Goal: Information Seeking & Learning: Learn about a topic

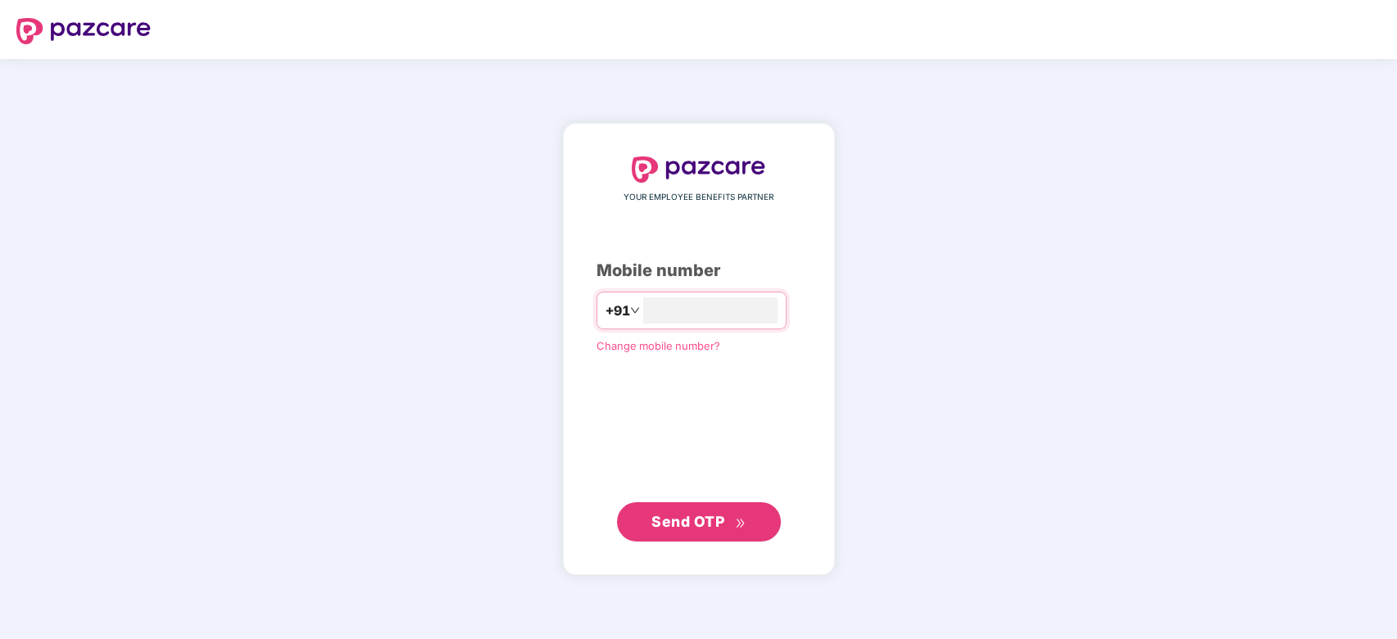
type input "**********"
click at [689, 532] on button "Send OTP" at bounding box center [699, 520] width 164 height 39
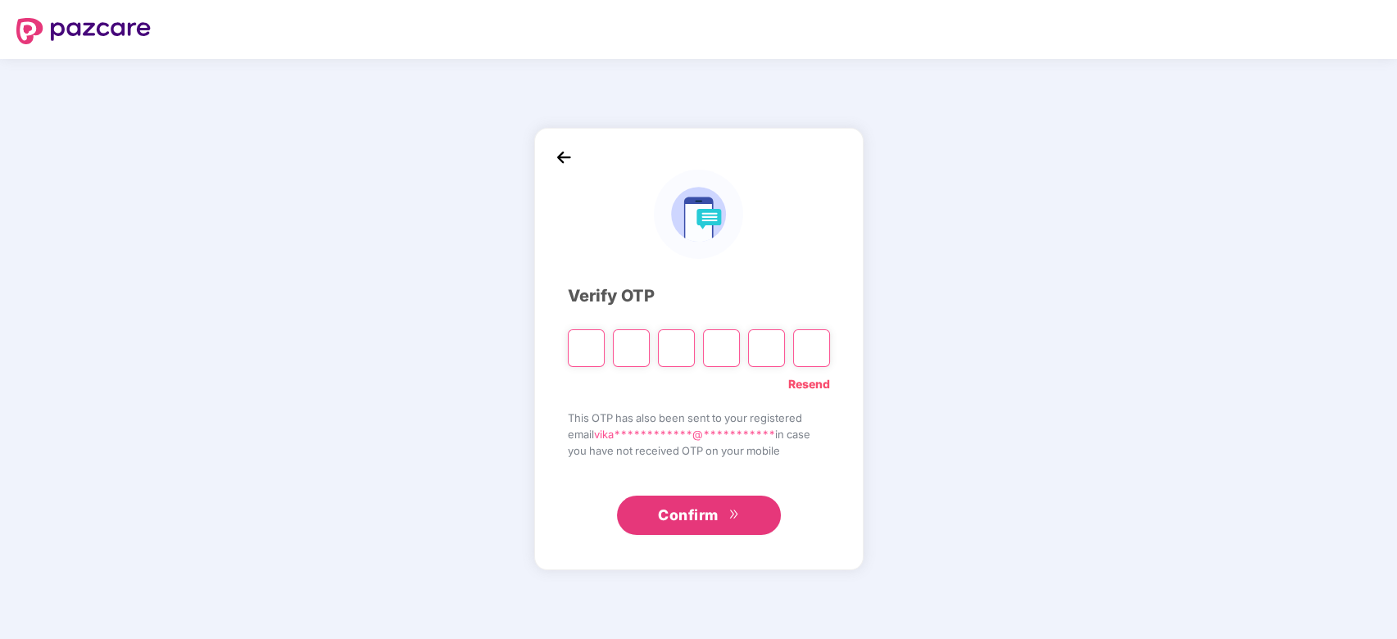
type input "*"
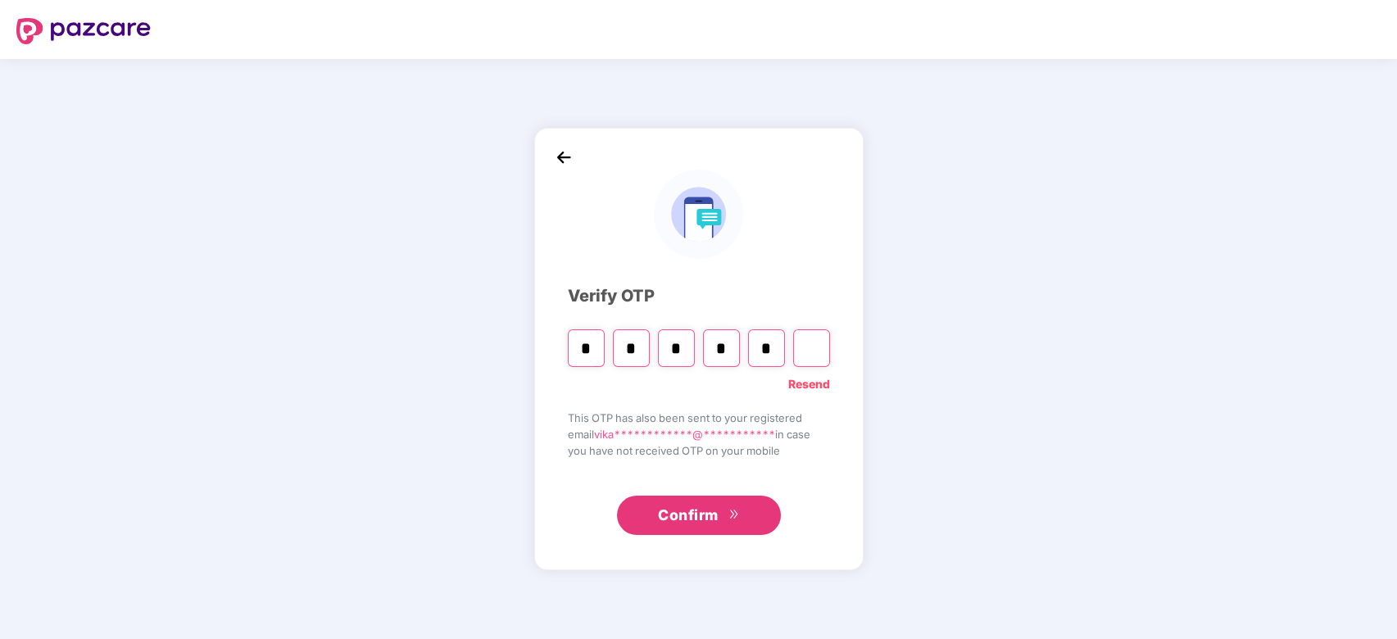
type input "*"
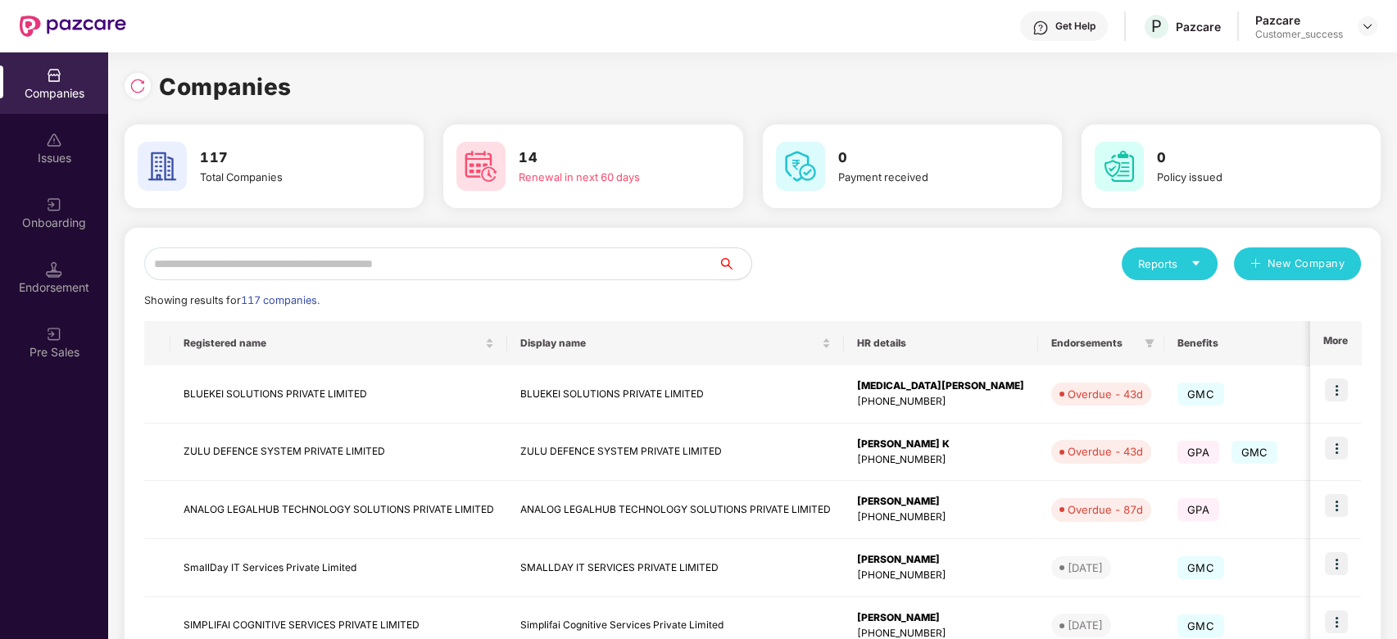
click at [392, 255] on input "text" at bounding box center [431, 263] width 574 height 33
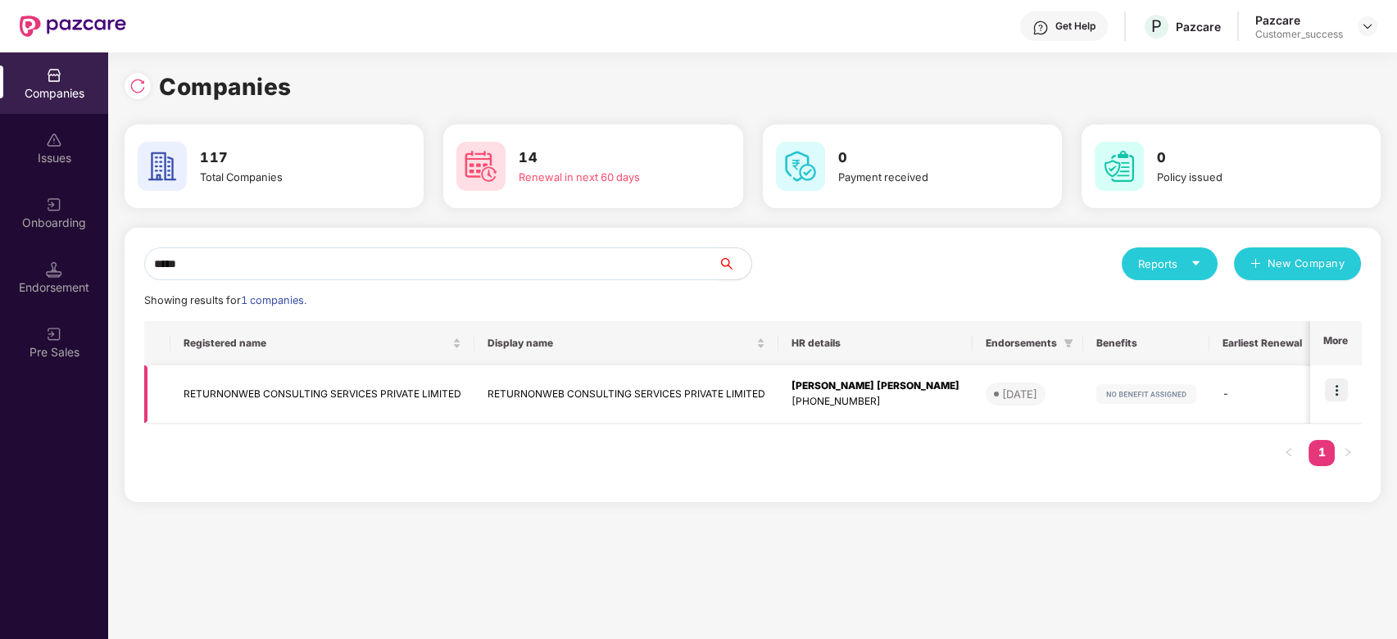
type input "*****"
click at [345, 383] on td "RETURNONWEB CONSULTING SERVICES PRIVATE LIMITED" at bounding box center [322, 394] width 304 height 58
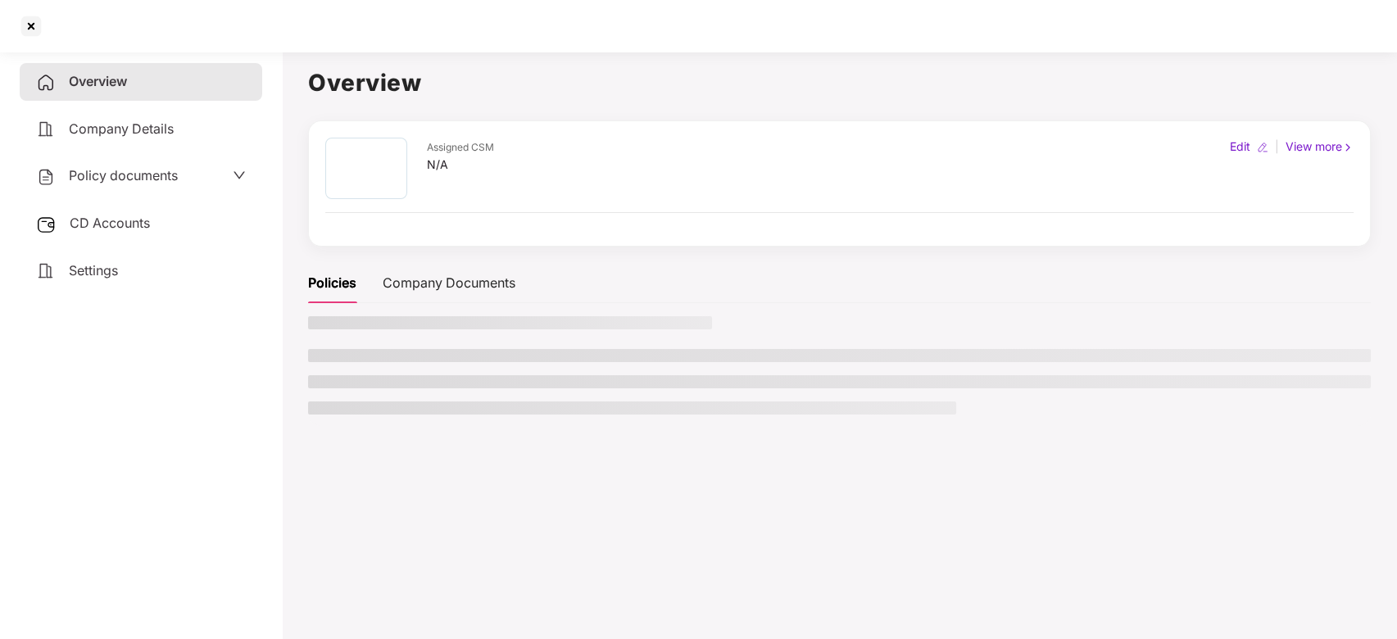
click at [345, 383] on li at bounding box center [839, 381] width 1062 height 13
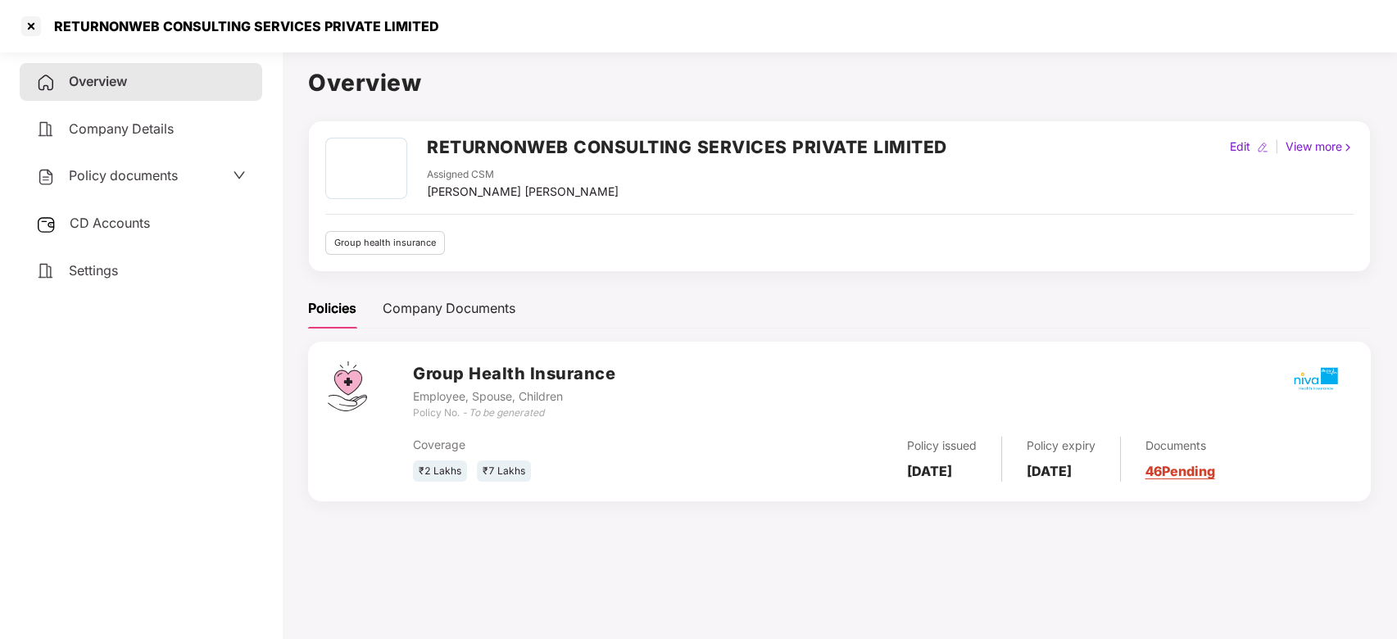
click at [134, 180] on span "Policy documents" at bounding box center [123, 175] width 109 height 16
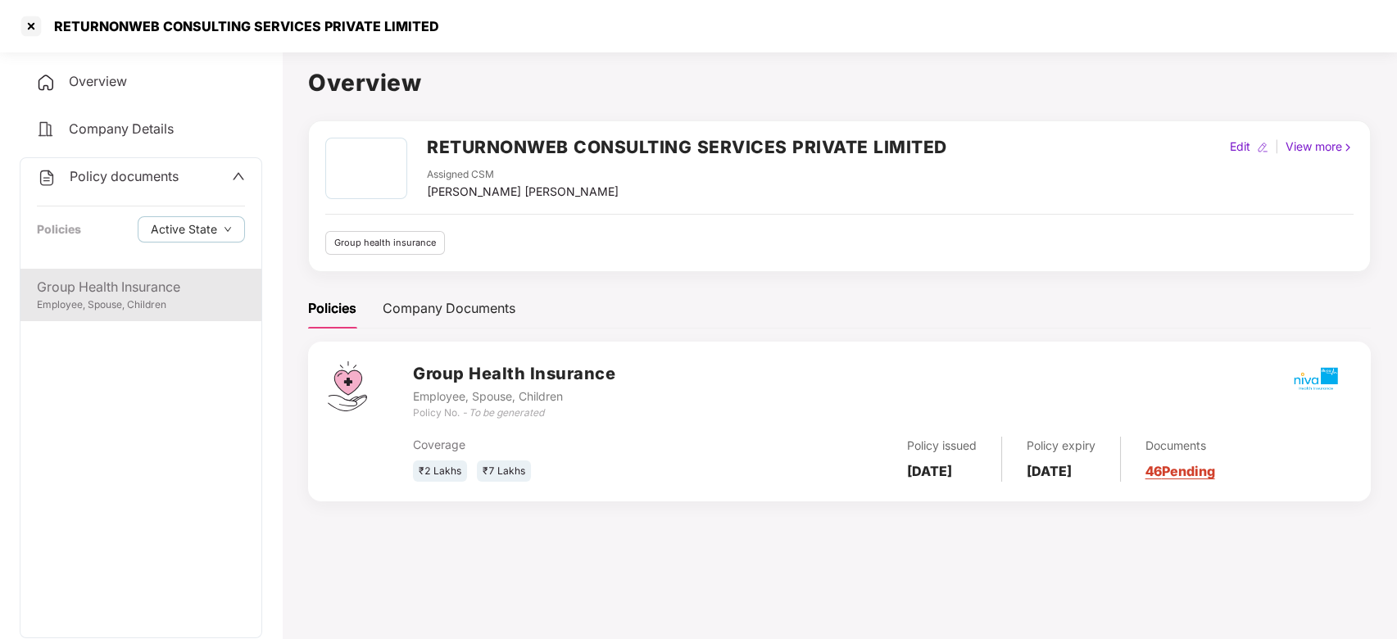
click at [112, 305] on div "Employee, Spouse, Children" at bounding box center [141, 305] width 208 height 16
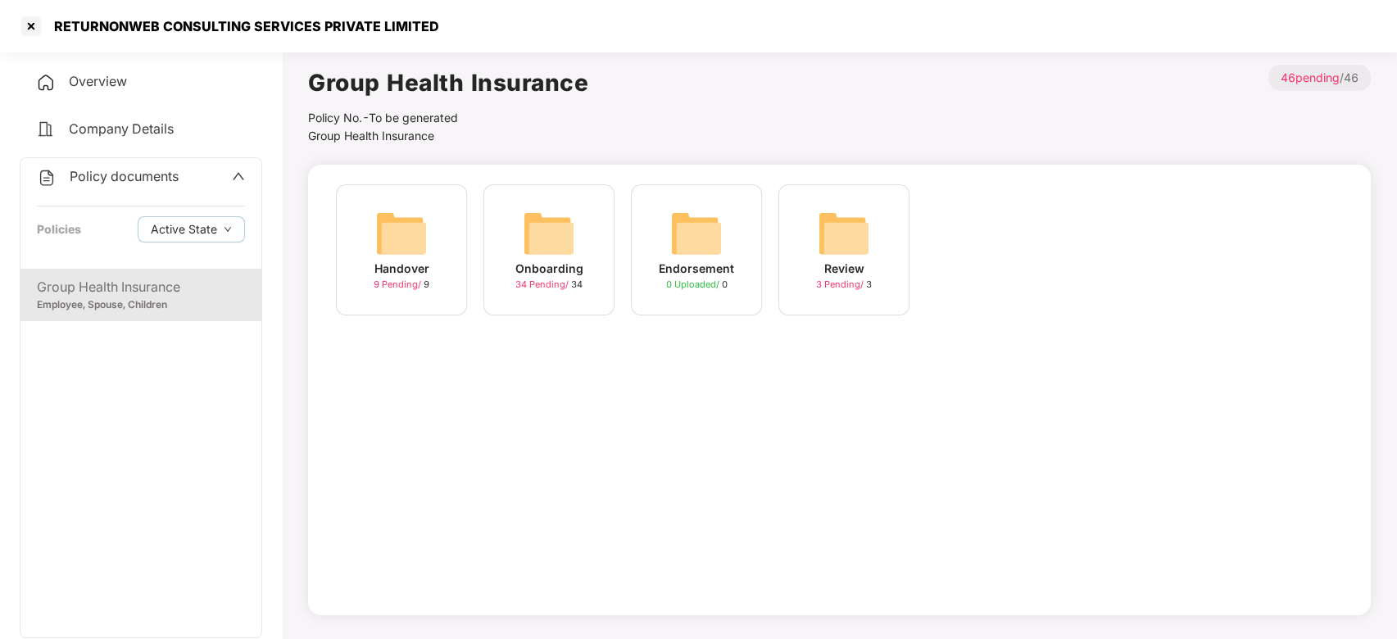
click at [545, 232] on img at bounding box center [549, 233] width 52 height 52
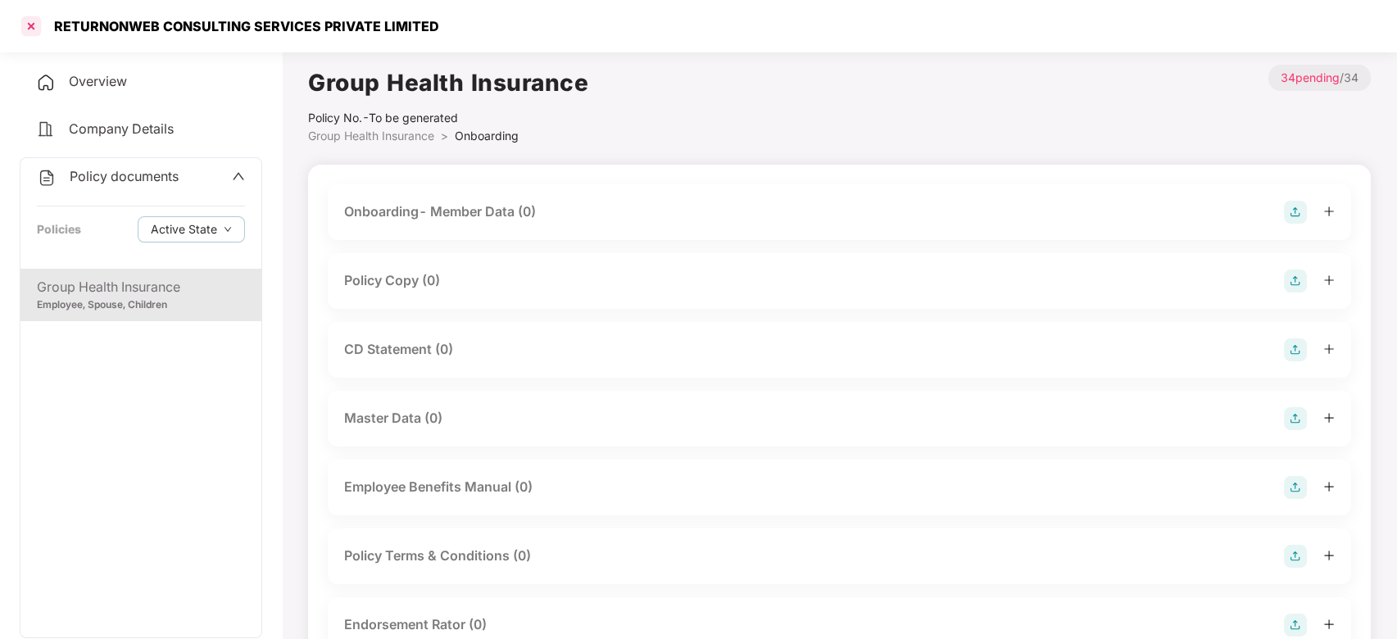
click at [25, 33] on div at bounding box center [31, 26] width 26 height 26
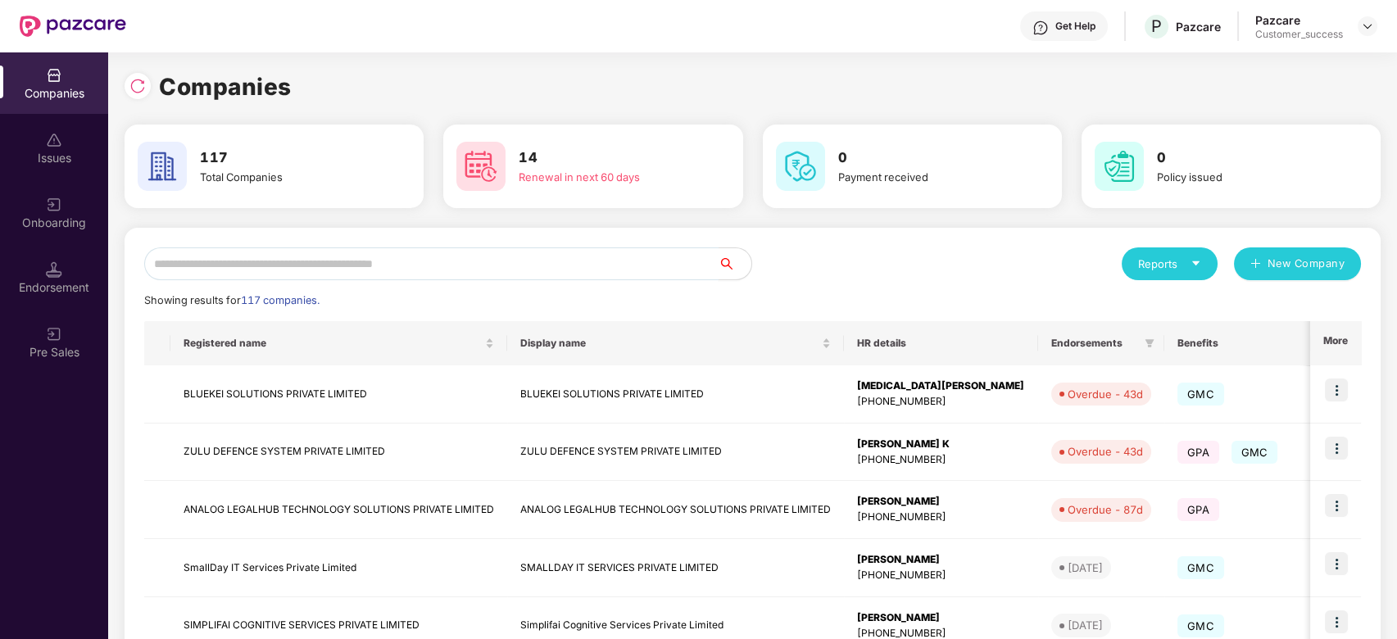
click at [305, 270] on input "text" at bounding box center [431, 263] width 574 height 33
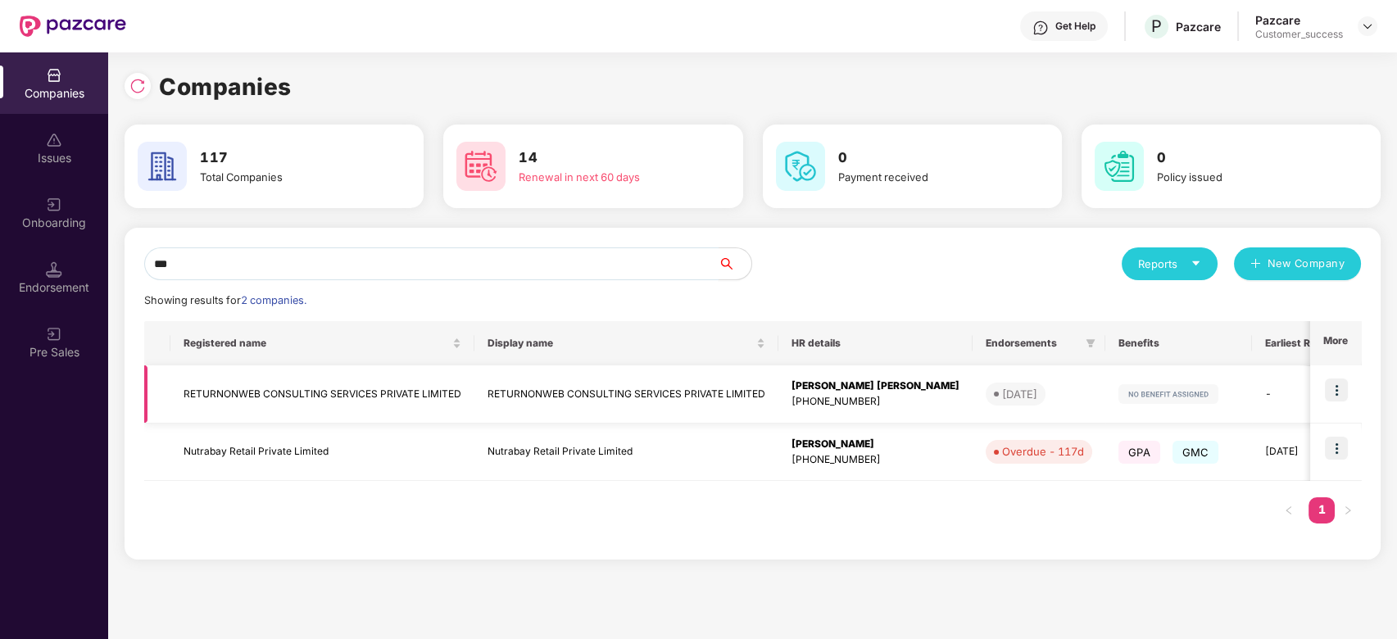
type input "***"
click at [297, 386] on td "RETURNONWEB CONSULTING SERVICES PRIVATE LIMITED" at bounding box center [322, 394] width 304 height 58
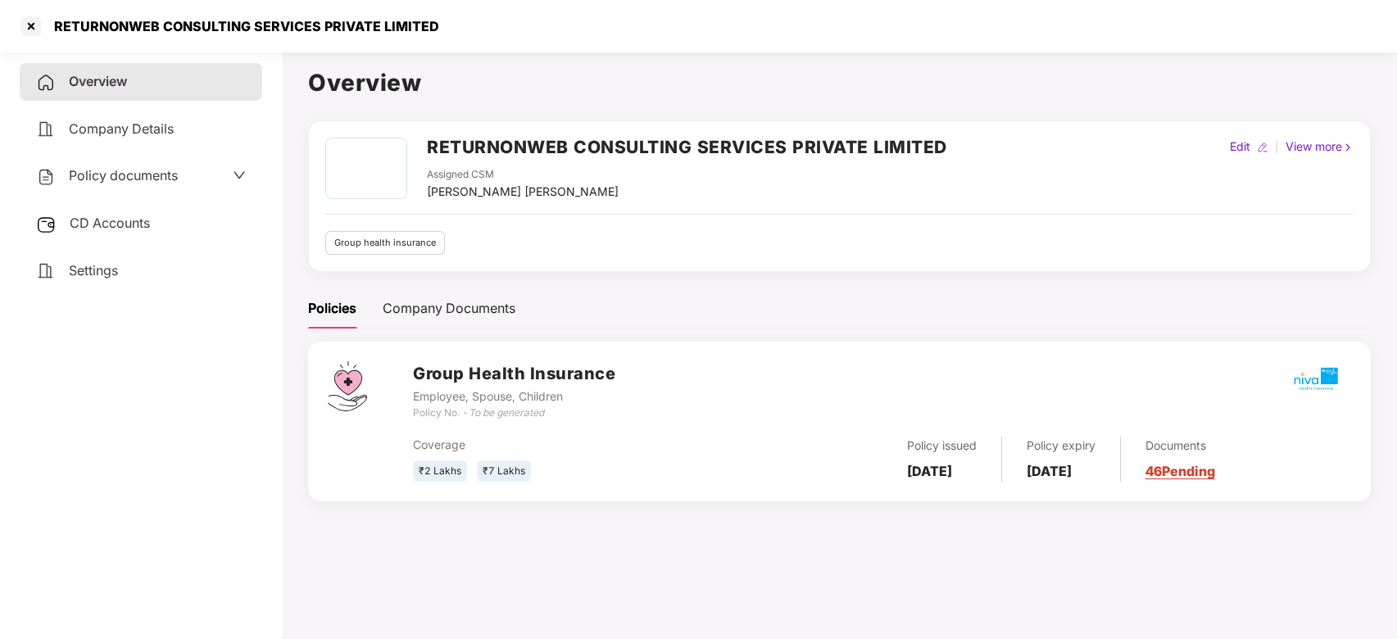
click at [374, 241] on div "Group health insurance" at bounding box center [385, 243] width 120 height 24
click at [30, 25] on div at bounding box center [31, 26] width 26 height 26
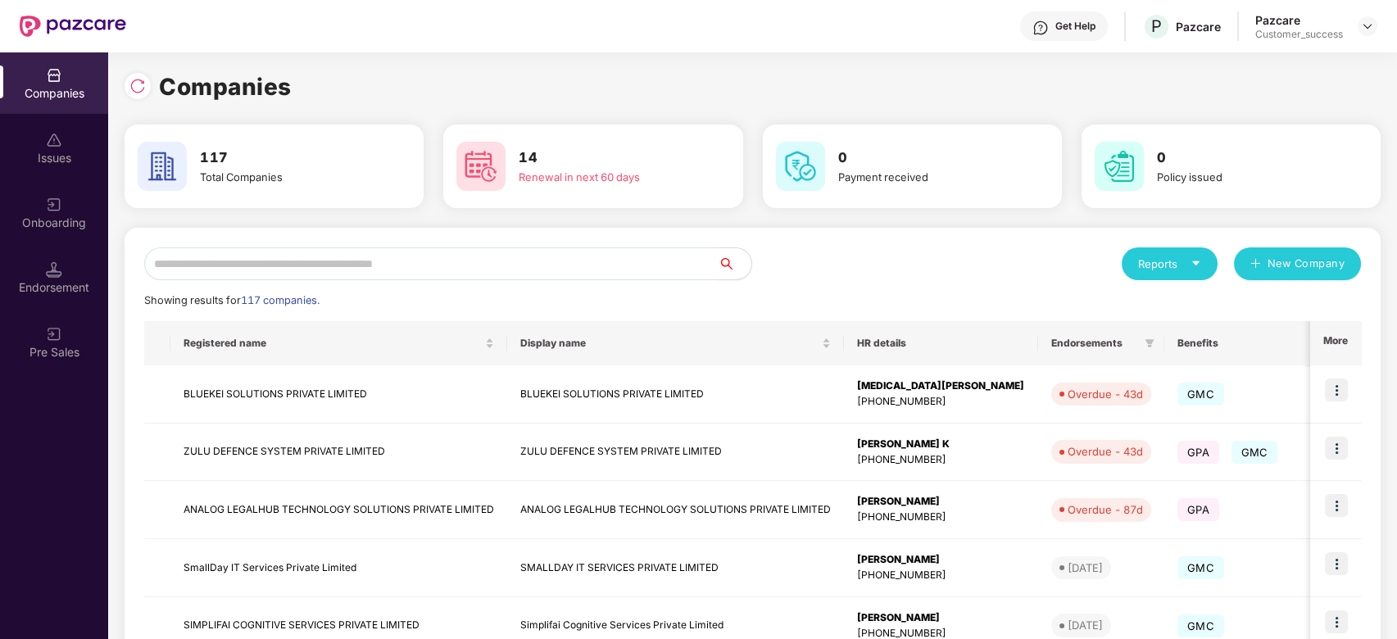
click at [351, 271] on input "text" at bounding box center [431, 263] width 574 height 33
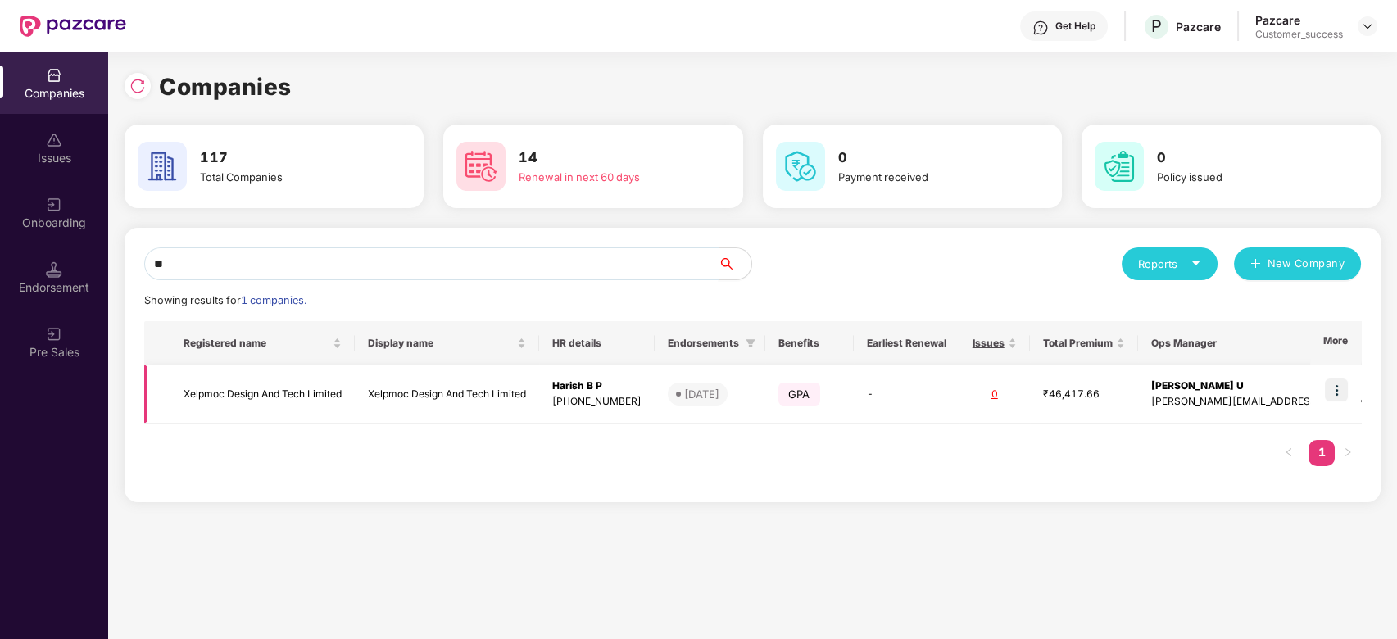
type input "**"
click at [297, 390] on td "Xelpmoc Design And Tech Limited" at bounding box center [262, 394] width 184 height 58
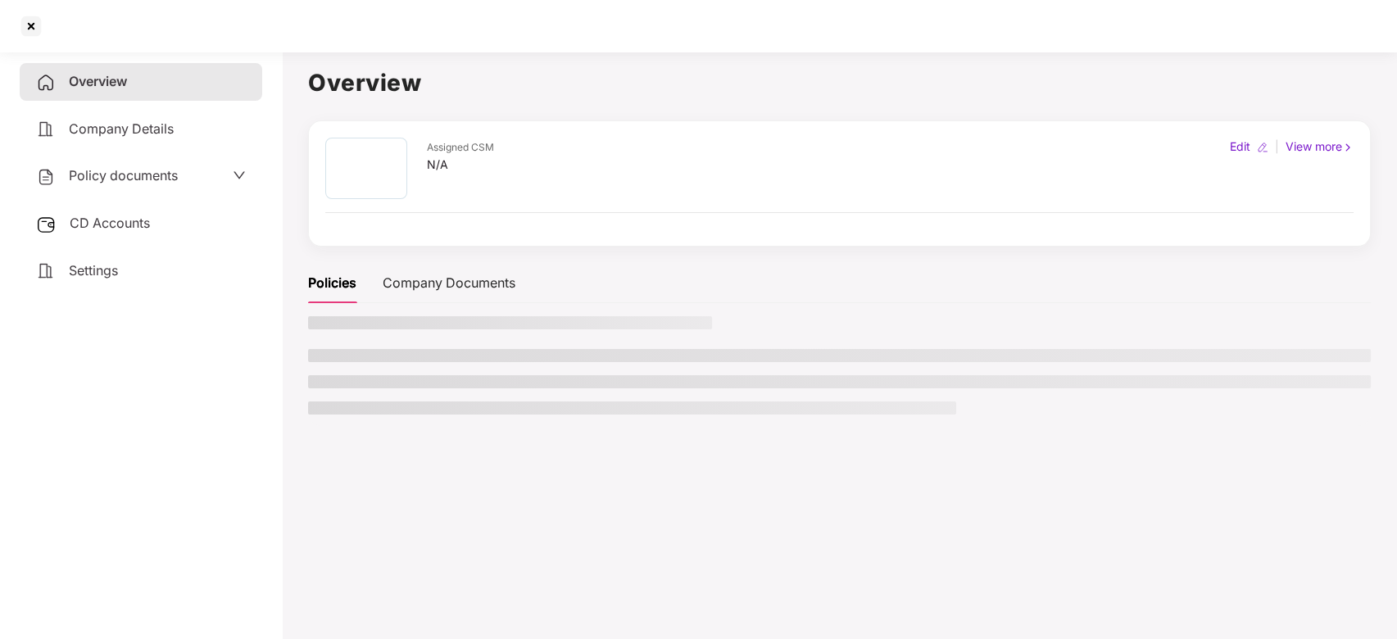
click at [297, 390] on main "Overview Assigned CSM N/A Edit | View more Policies Company Documents" at bounding box center [839, 364] width 1115 height 639
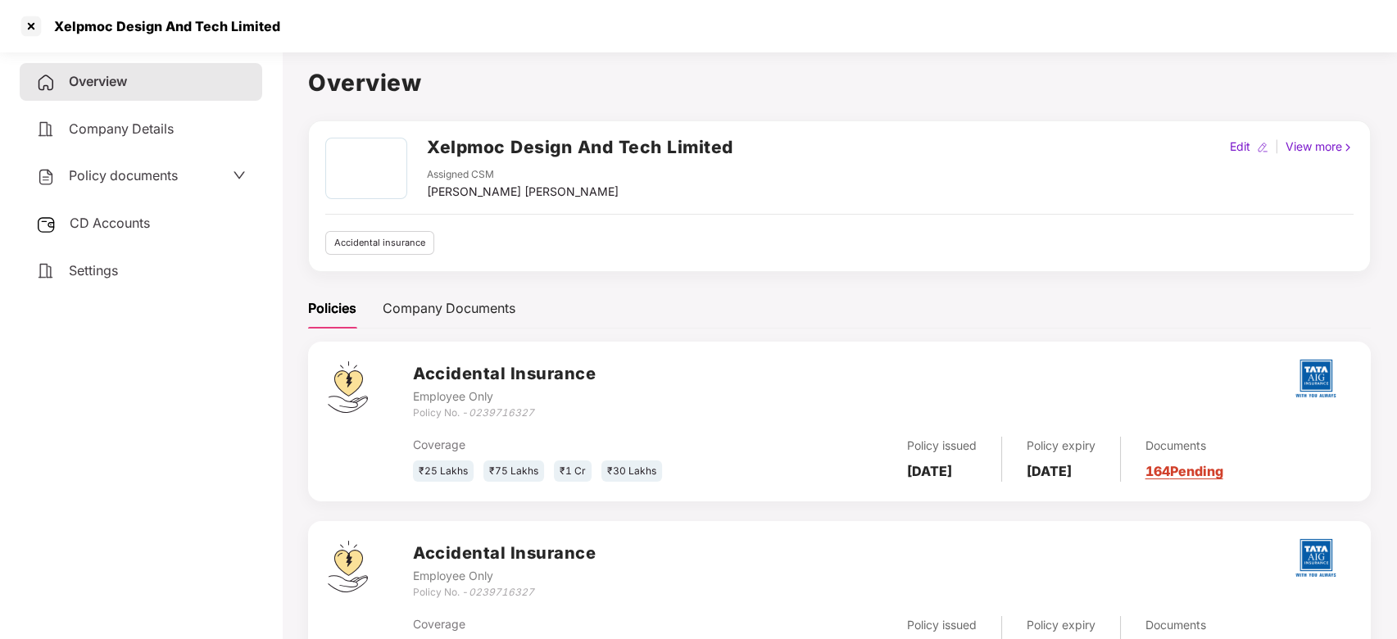
click at [221, 166] on div "Policy documents" at bounding box center [141, 175] width 210 height 21
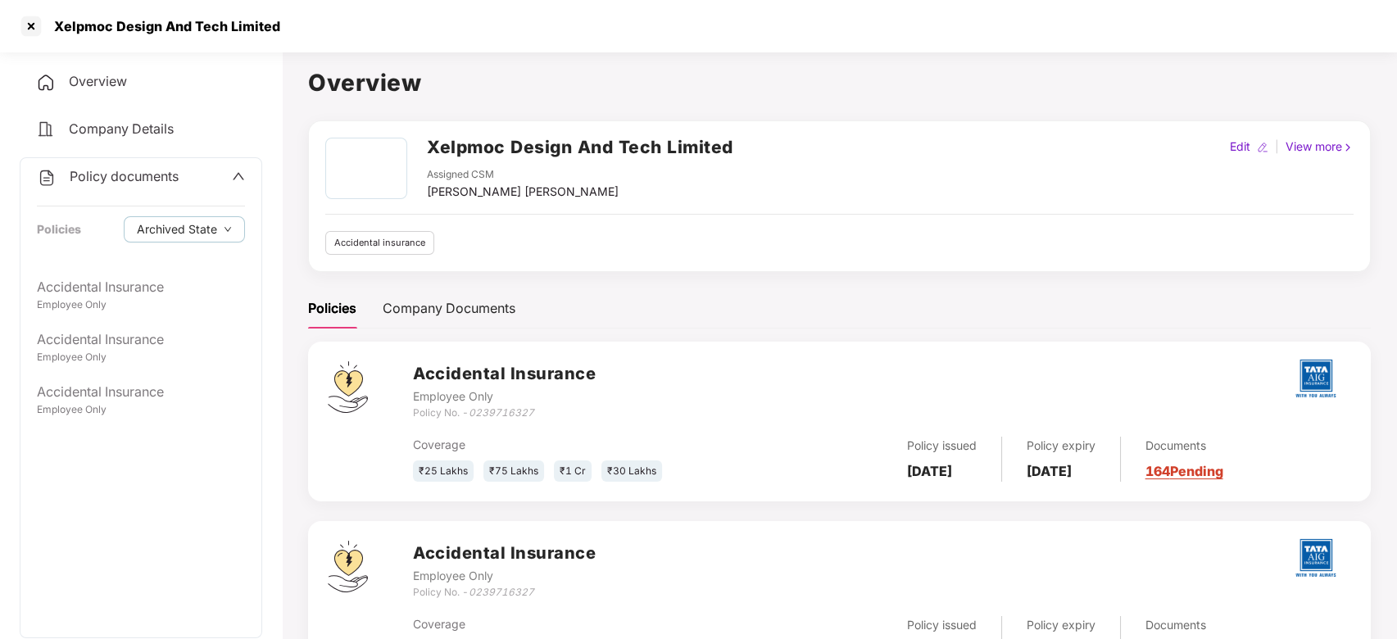
scroll to position [260, 0]
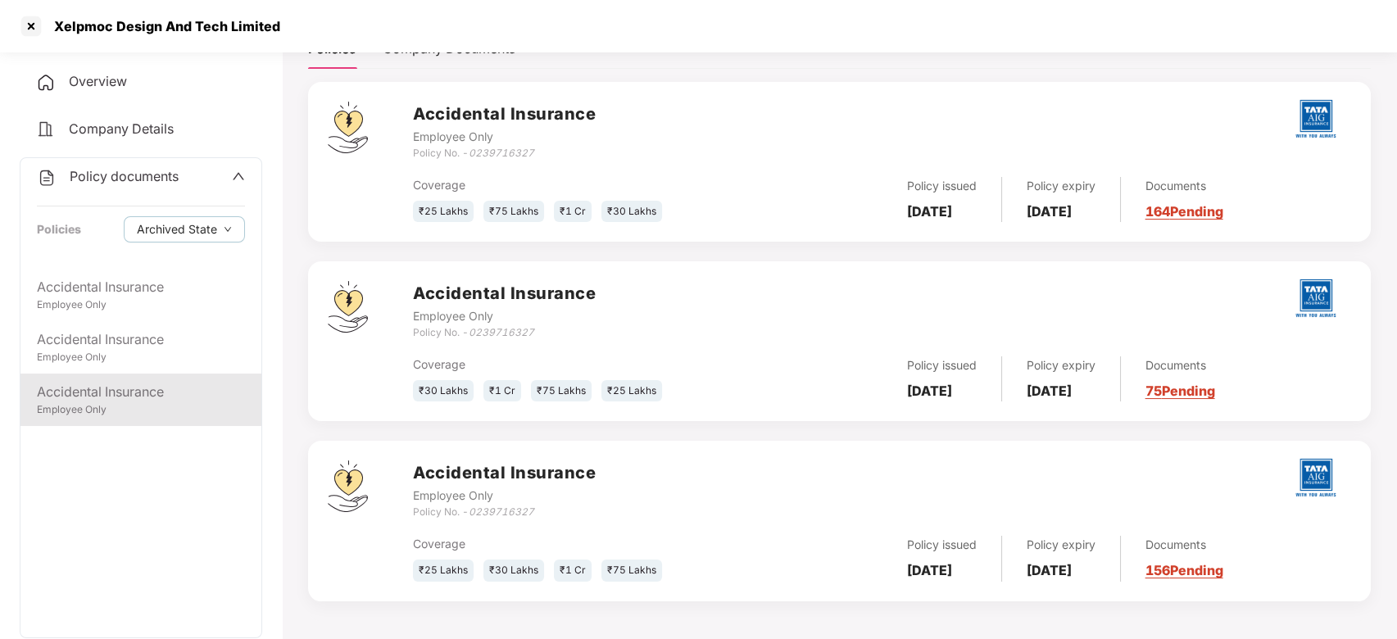
click at [111, 393] on div "Accidental Insurance" at bounding box center [141, 392] width 208 height 20
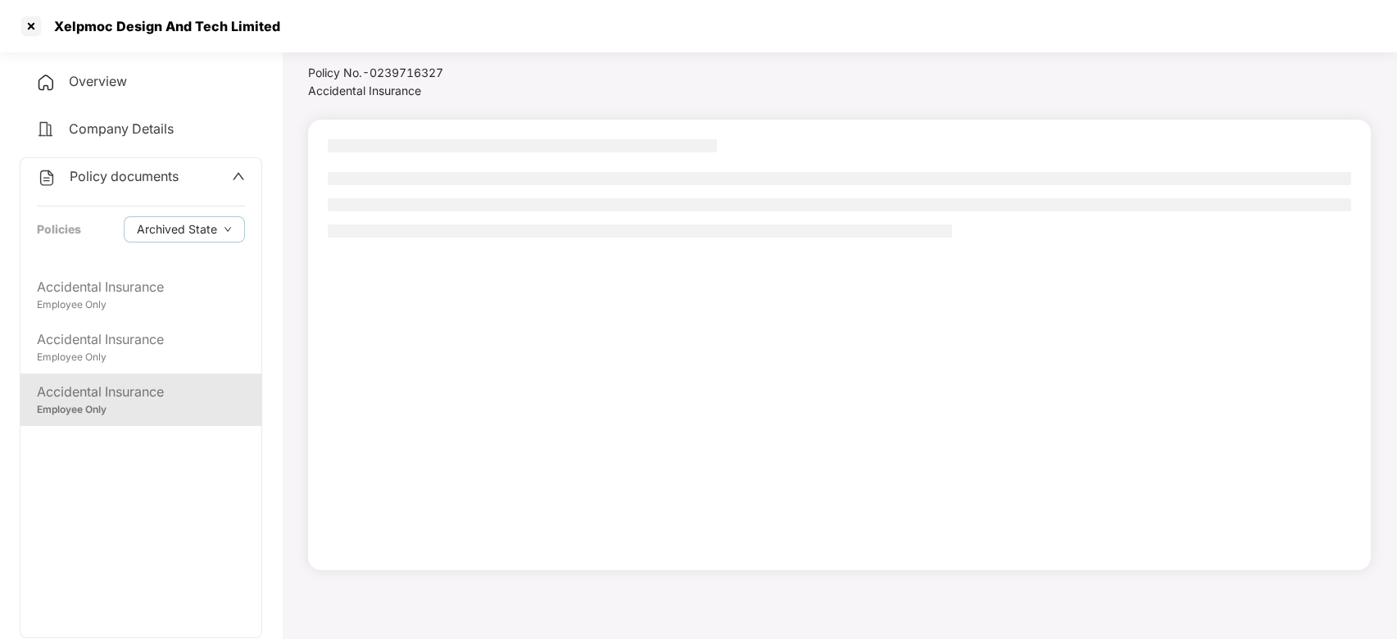
scroll to position [45, 0]
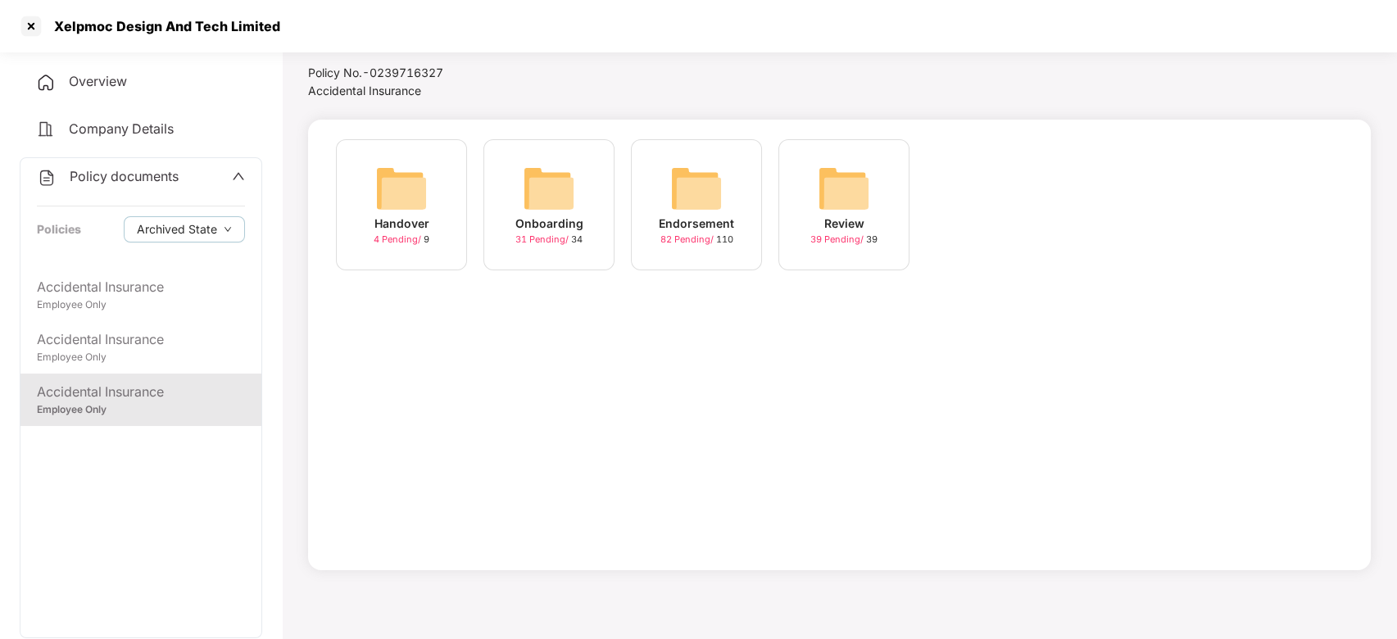
click at [531, 186] on img at bounding box center [549, 188] width 52 height 52
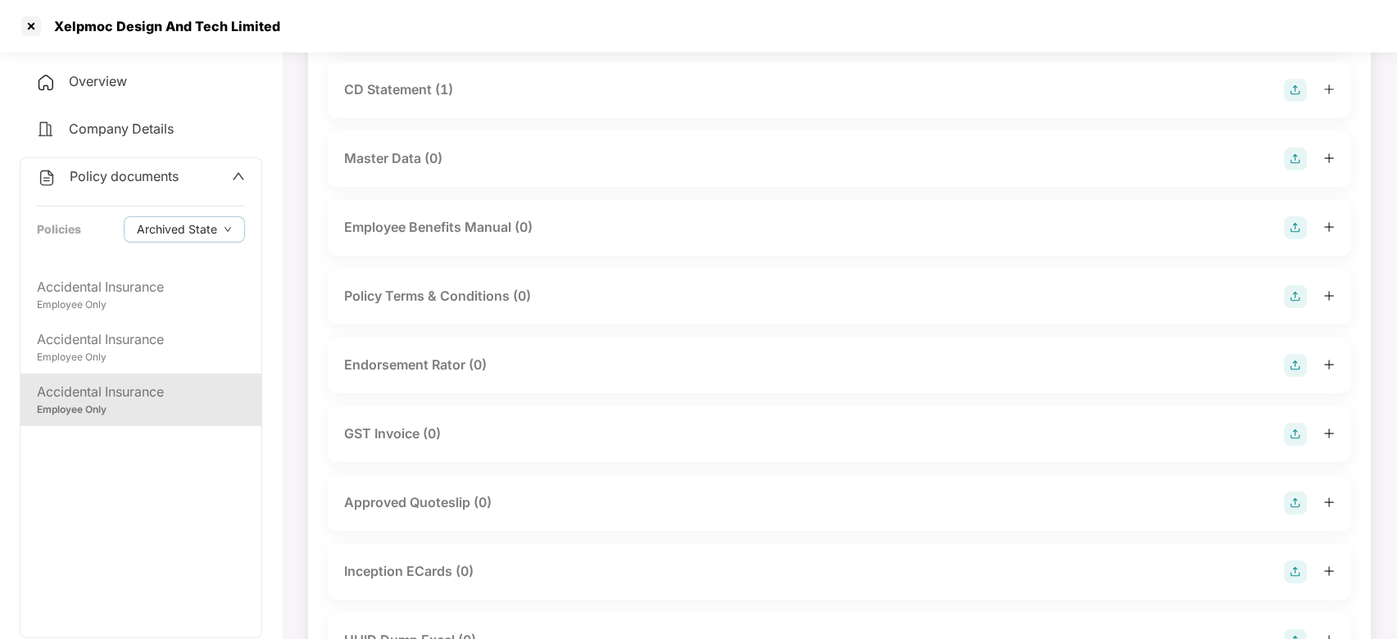
scroll to position [0, 0]
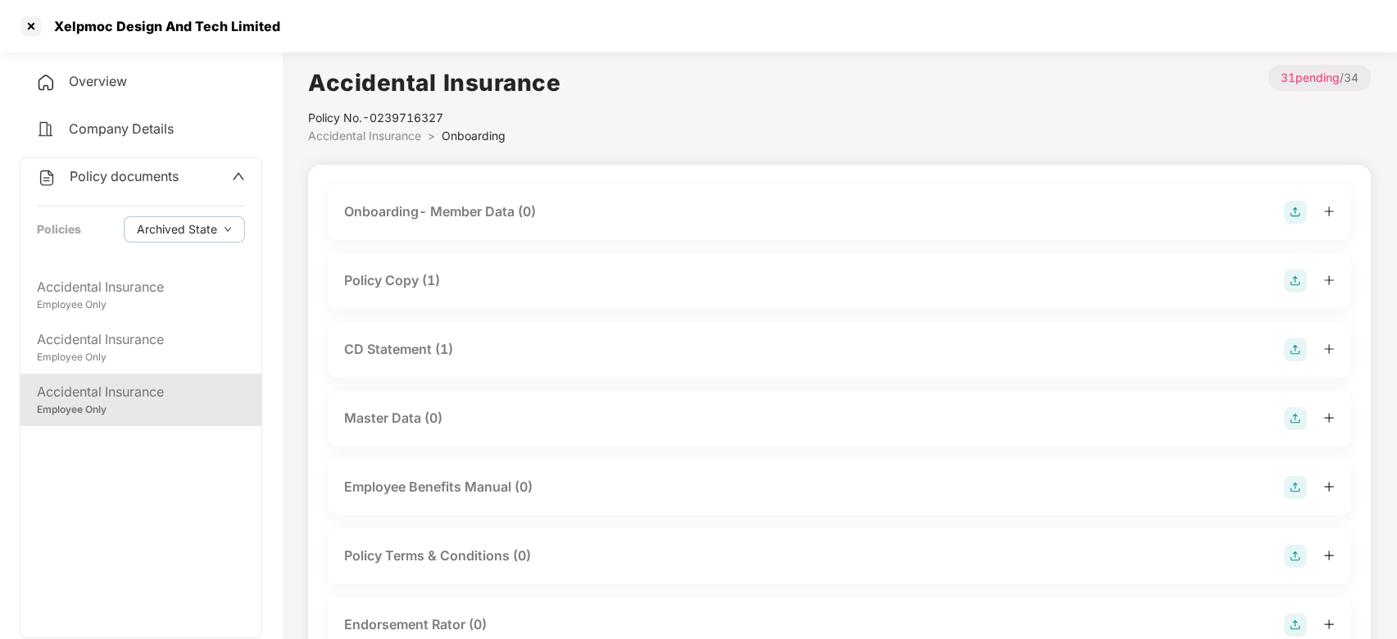
click at [448, 289] on div "Policy Copy (1)" at bounding box center [839, 281] width 990 height 23
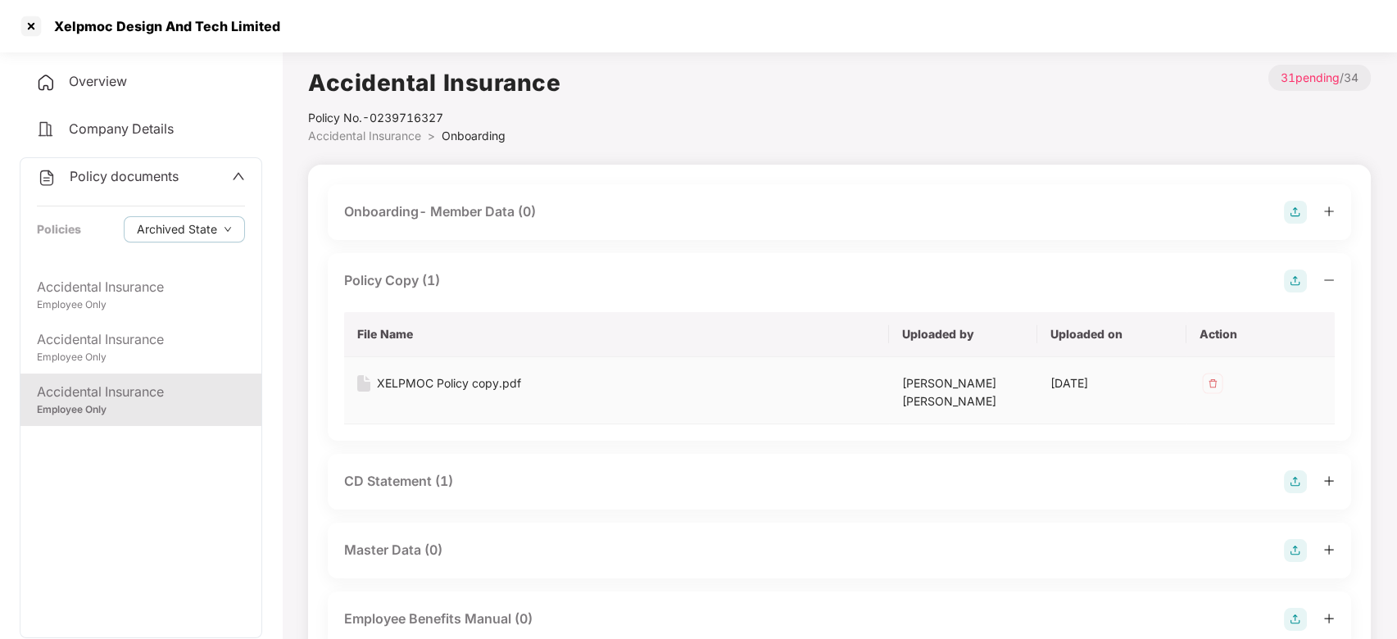
click at [459, 381] on div "XELPMOC Policy copy.pdf" at bounding box center [449, 383] width 144 height 18
click at [27, 28] on div at bounding box center [31, 26] width 26 height 26
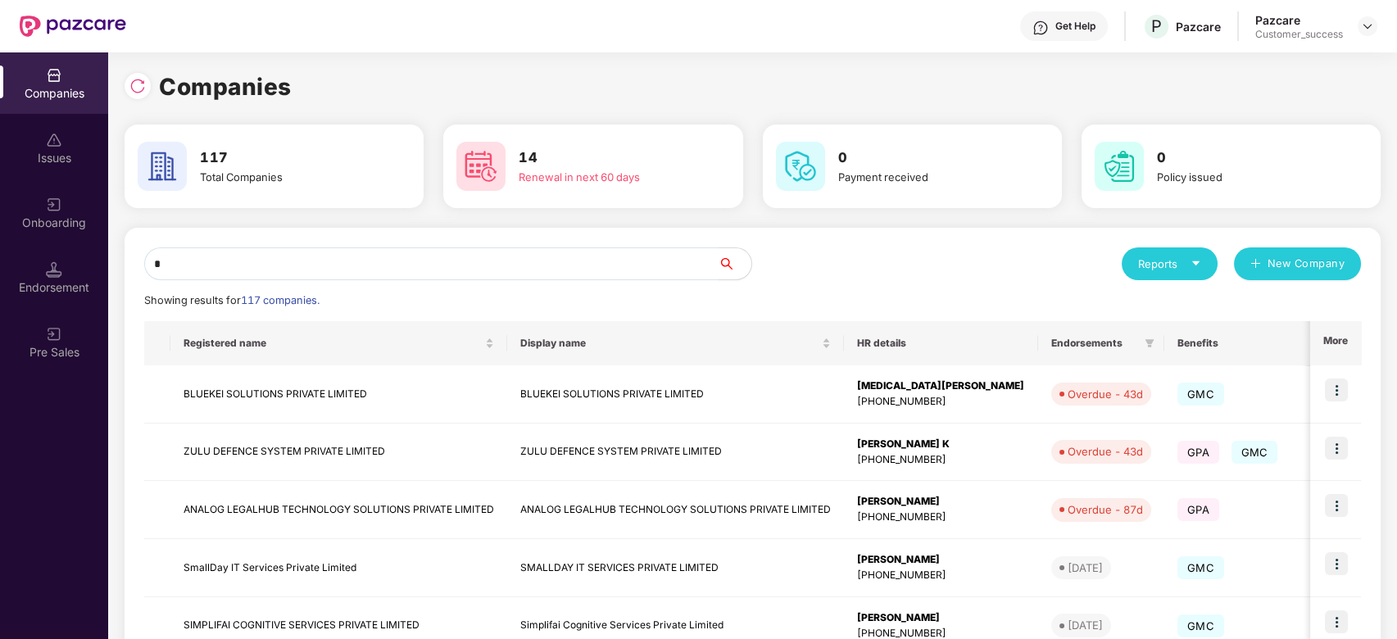
click at [405, 259] on input "*" at bounding box center [431, 263] width 574 height 33
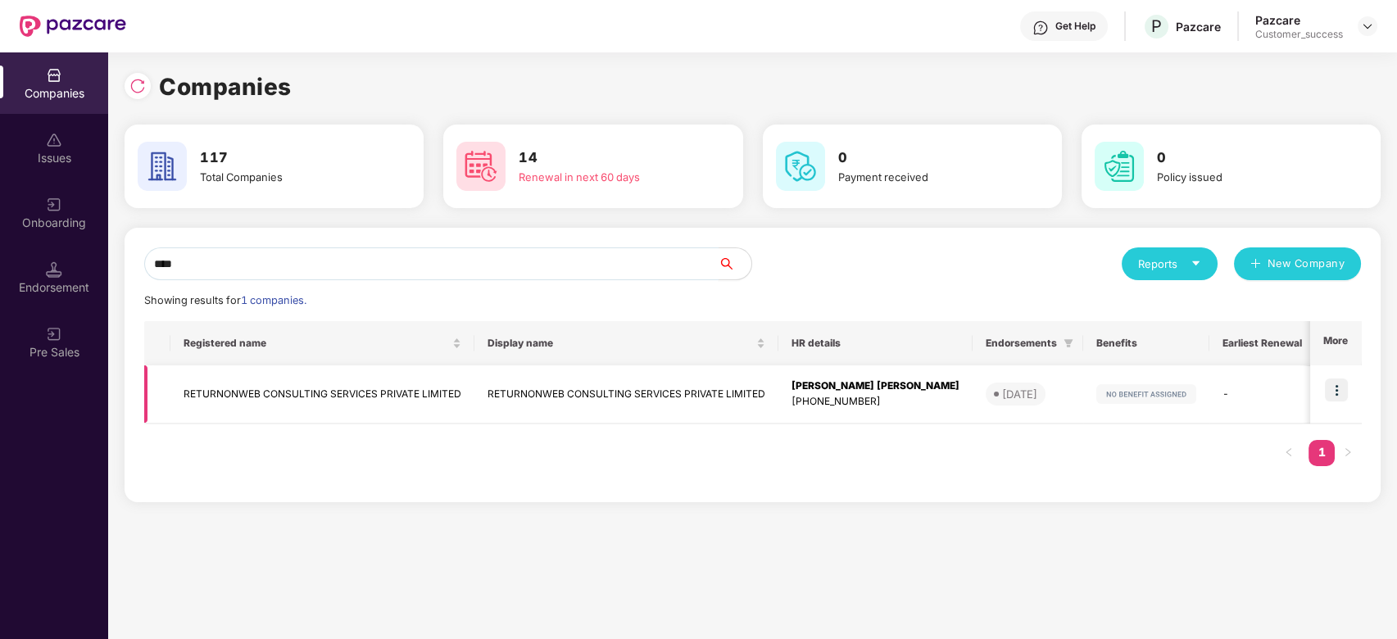
type input "****"
click at [377, 396] on td "RETURNONWEB CONSULTING SERVICES PRIVATE LIMITED" at bounding box center [322, 394] width 304 height 58
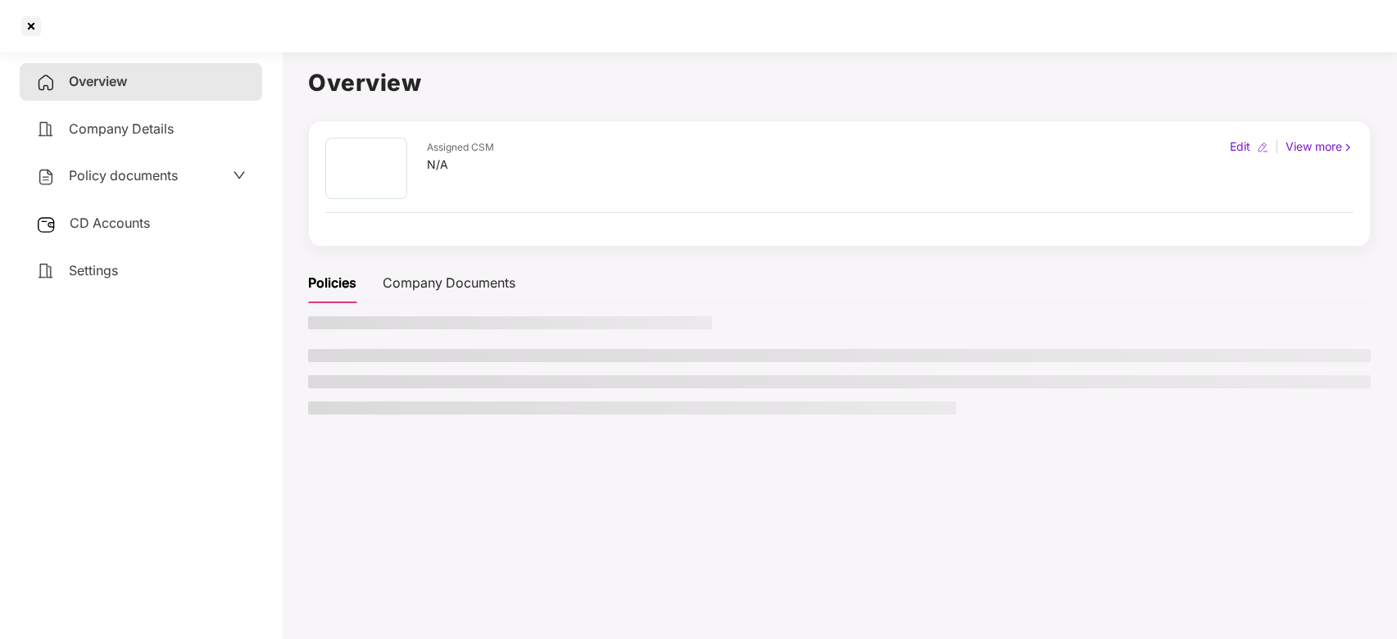
click at [377, 396] on ul at bounding box center [839, 382] width 1062 height 66
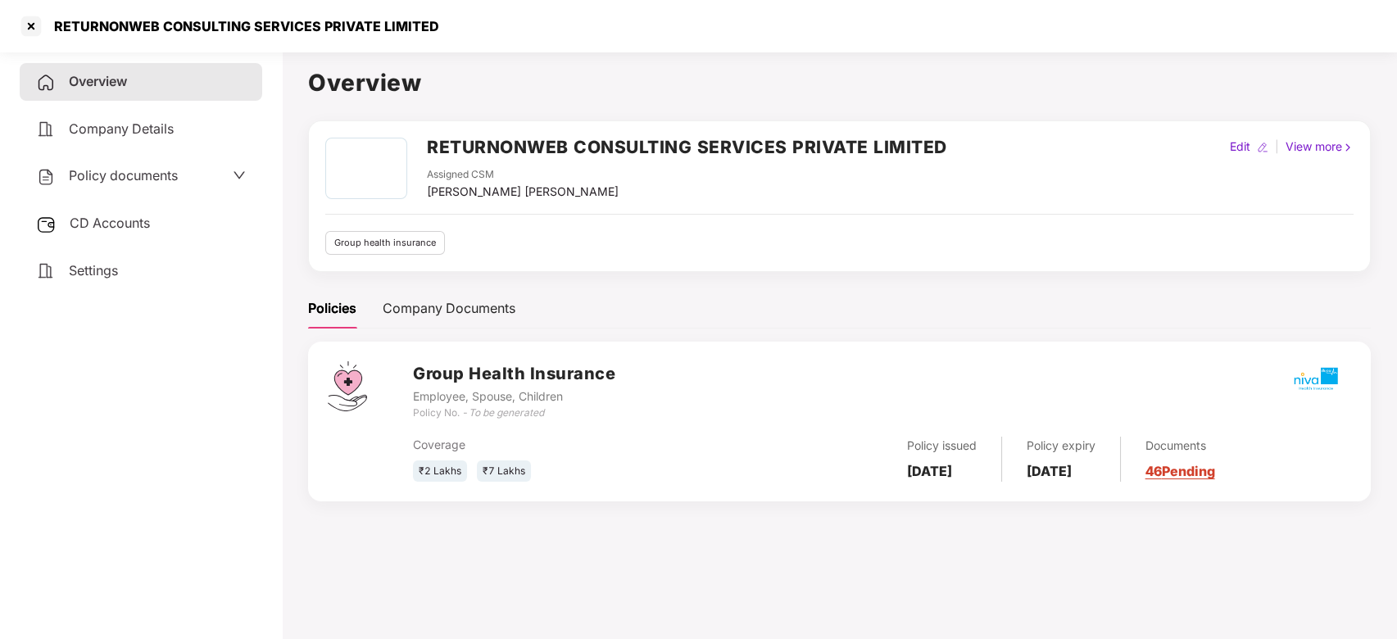
click at [117, 161] on div "Policy documents" at bounding box center [141, 176] width 242 height 38
click at [121, 174] on span "Policy documents" at bounding box center [123, 175] width 109 height 16
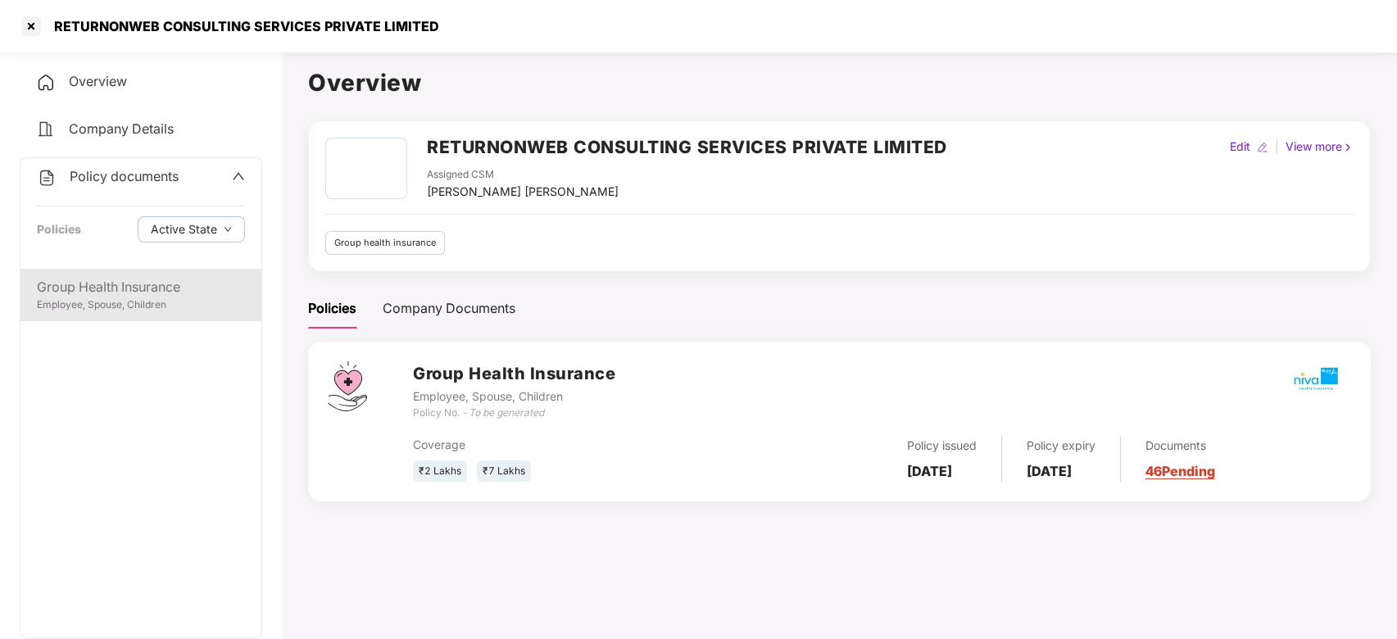
click at [116, 292] on div "Group Health Insurance" at bounding box center [141, 287] width 208 height 20
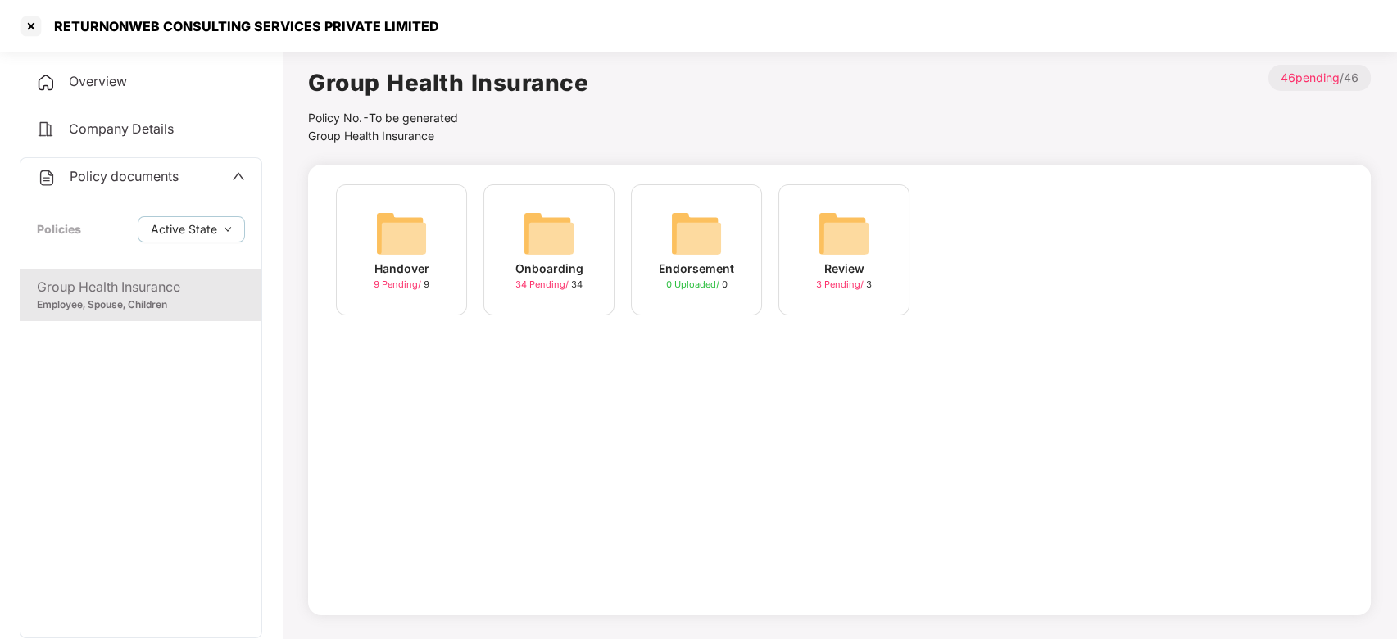
click at [511, 253] on div "Onboarding 34 Pending / 34" at bounding box center [548, 249] width 131 height 131
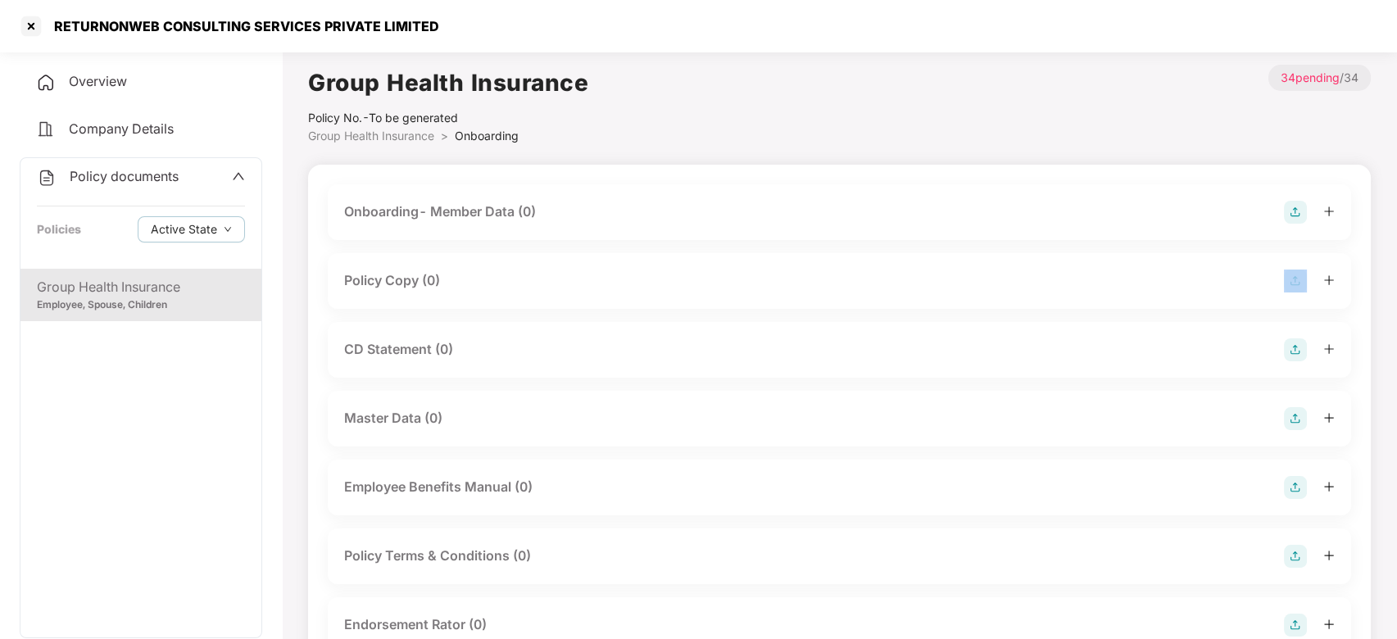
click at [511, 253] on div "Policy Copy (0)" at bounding box center [839, 281] width 1023 height 56
click at [498, 285] on div "Policy Copy (0)" at bounding box center [839, 281] width 990 height 23
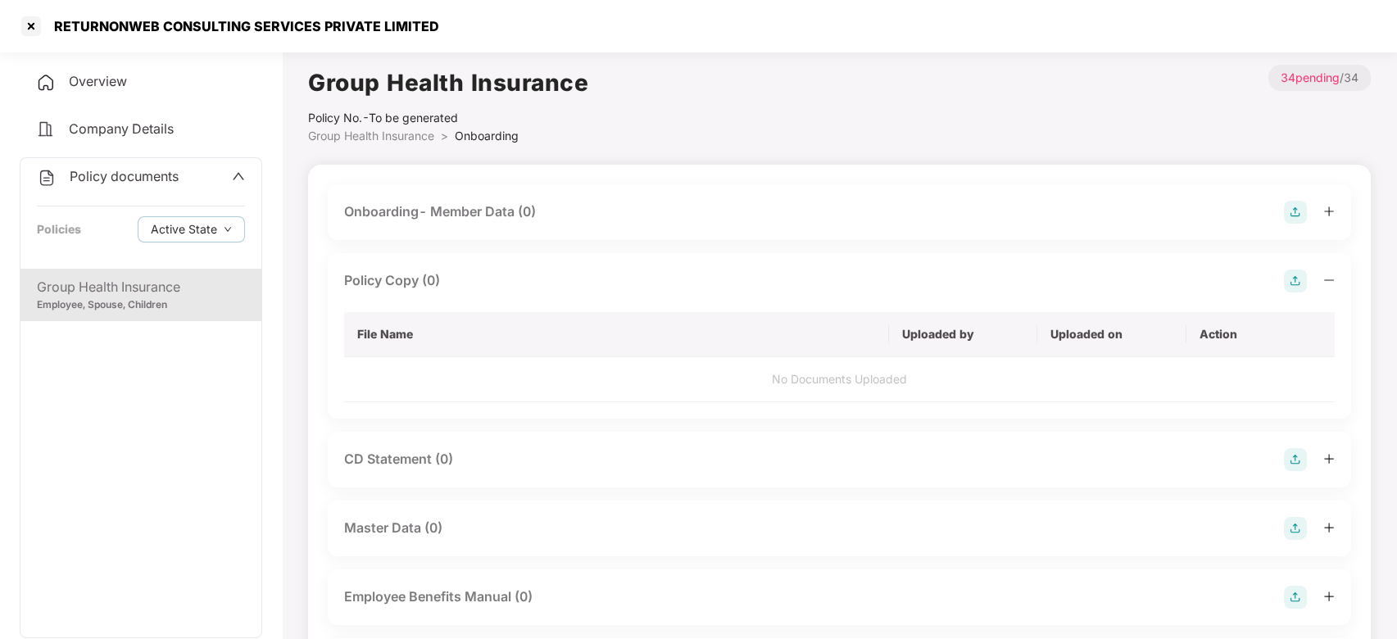
click at [498, 285] on div "Policy Copy (0)" at bounding box center [839, 281] width 990 height 23
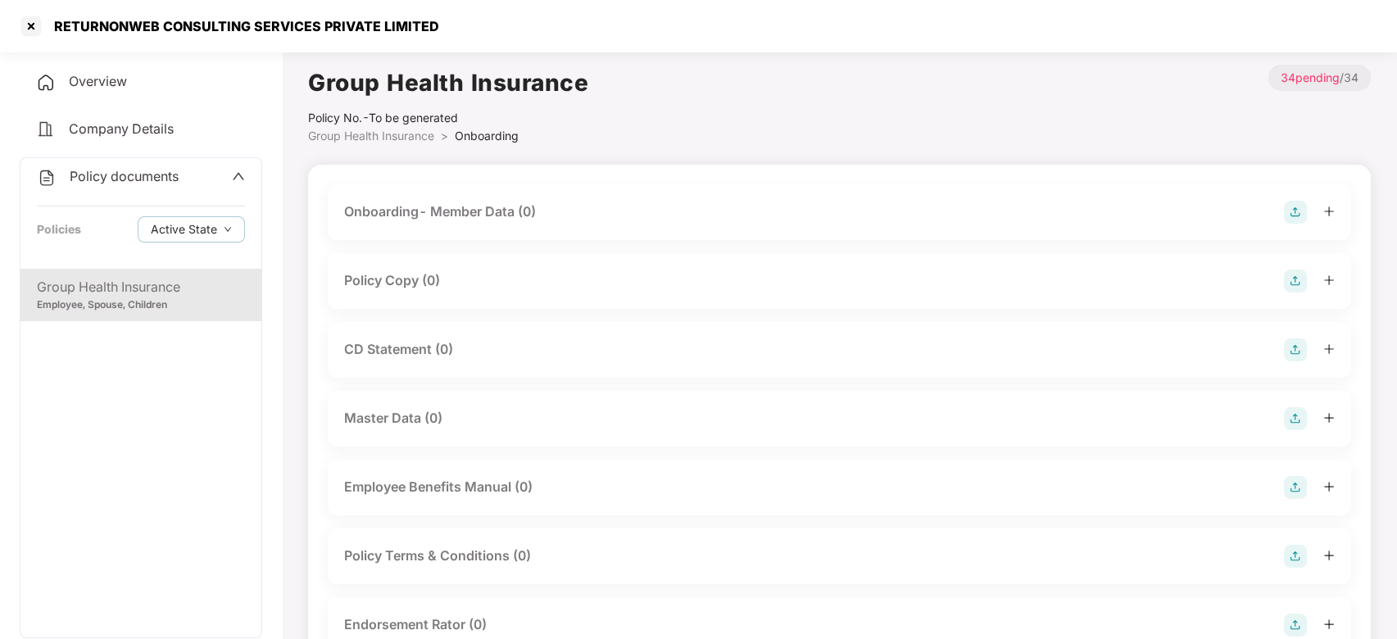
click at [413, 272] on div "Policy Copy (0)" at bounding box center [392, 280] width 96 height 20
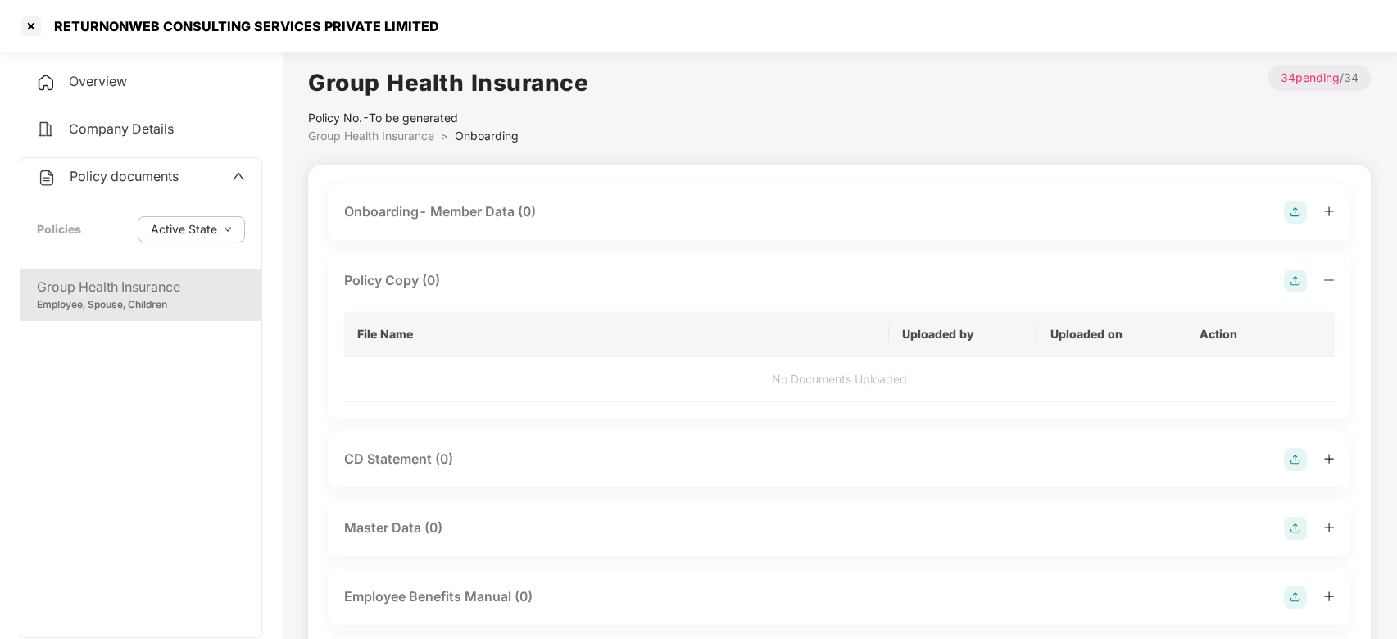
click at [413, 272] on div "Policy Copy (0)" at bounding box center [392, 280] width 96 height 20
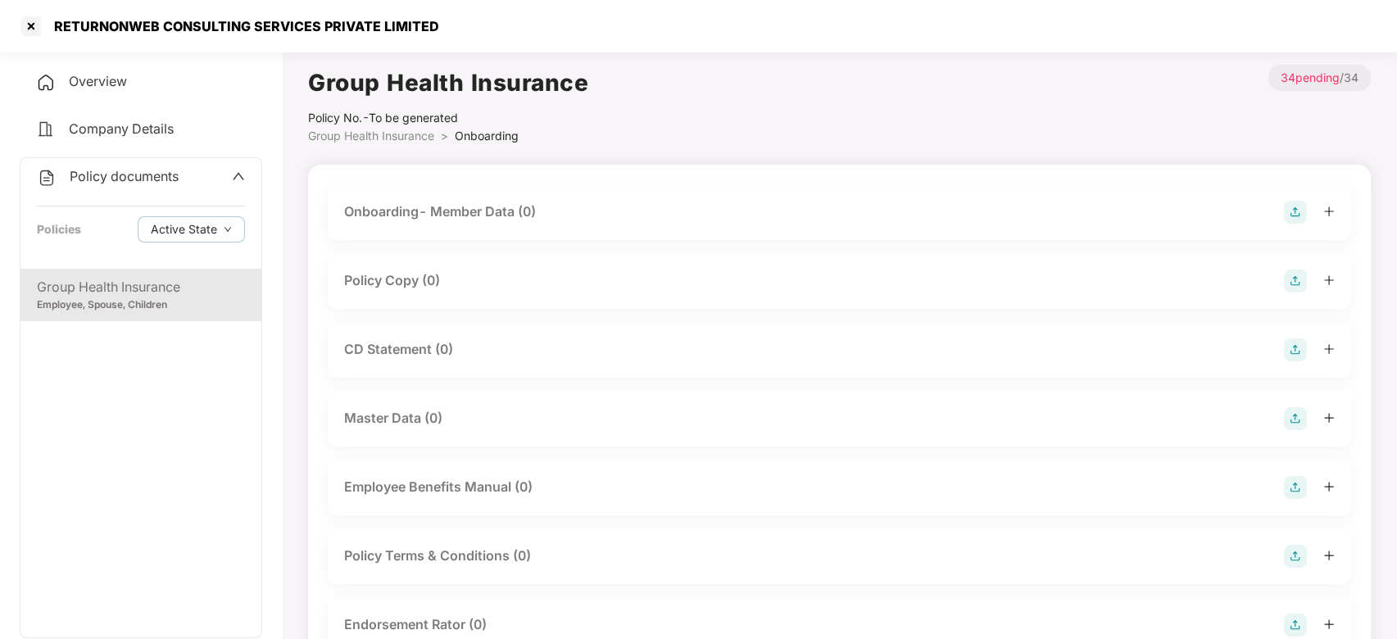
click at [232, 170] on icon "up" at bounding box center [238, 176] width 13 height 13
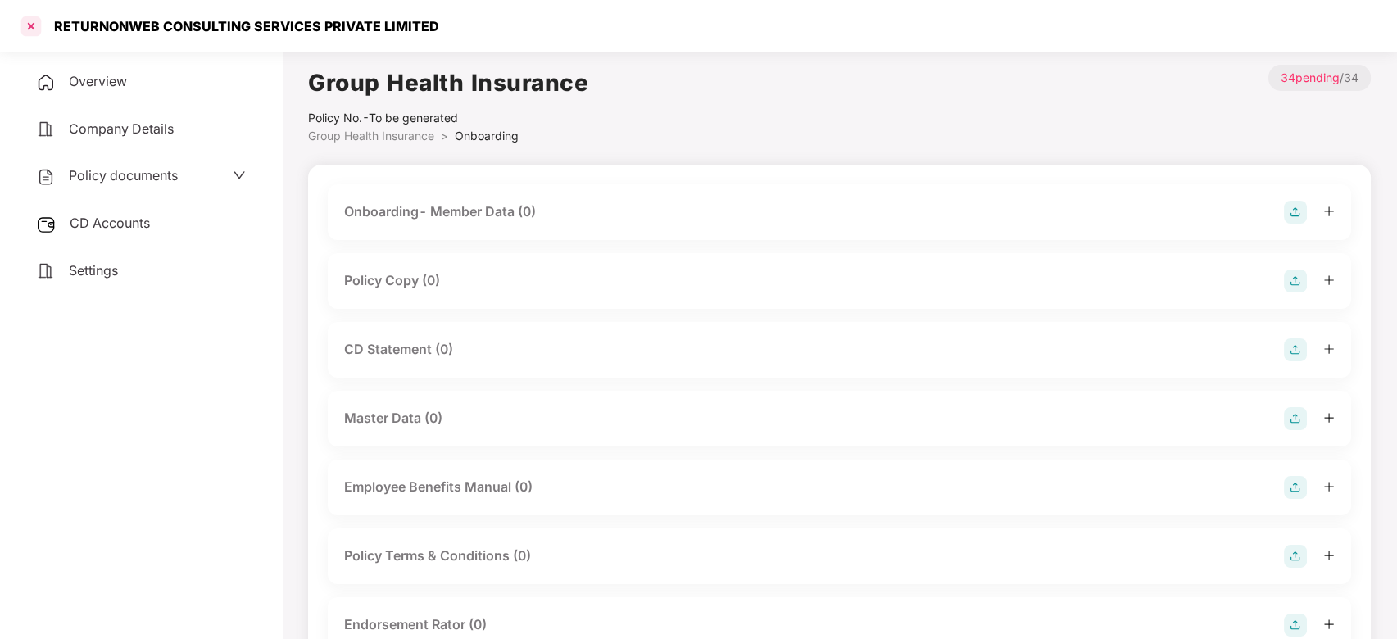
click at [26, 35] on div at bounding box center [31, 26] width 26 height 26
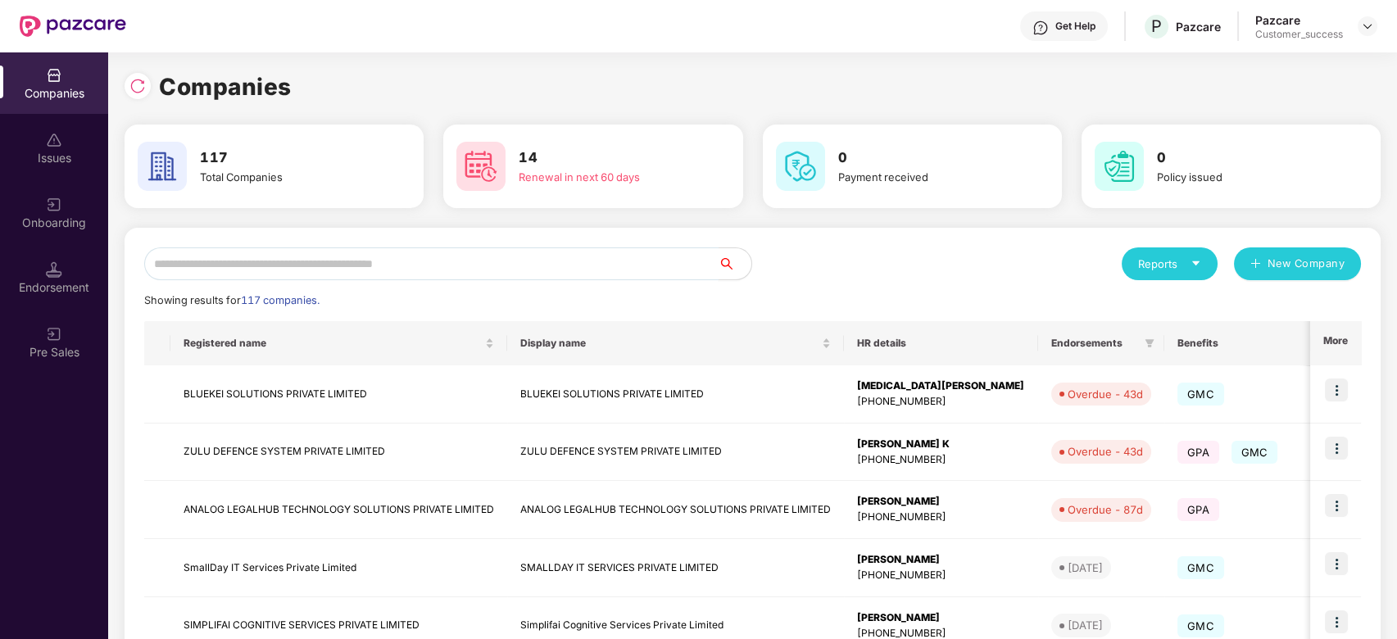
click at [419, 260] on input "text" at bounding box center [431, 263] width 574 height 33
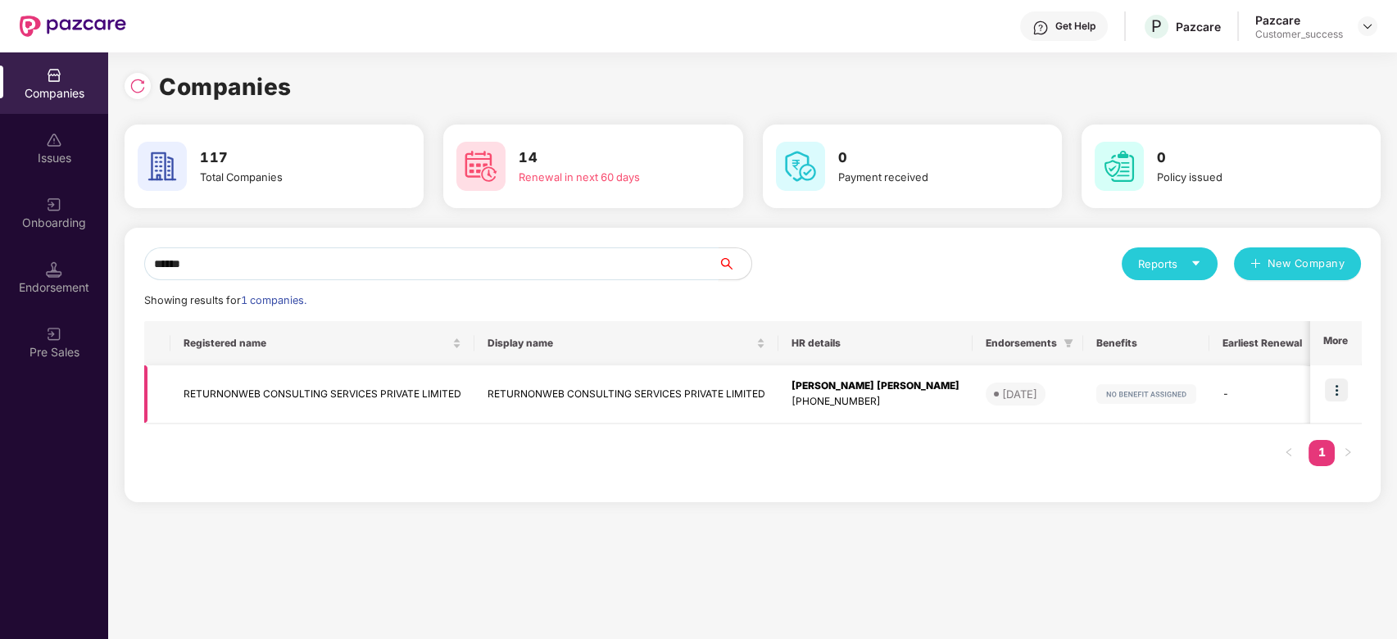
type input "******"
click at [365, 396] on td "RETURNONWEB CONSULTING SERVICES PRIVATE LIMITED" at bounding box center [322, 394] width 304 height 58
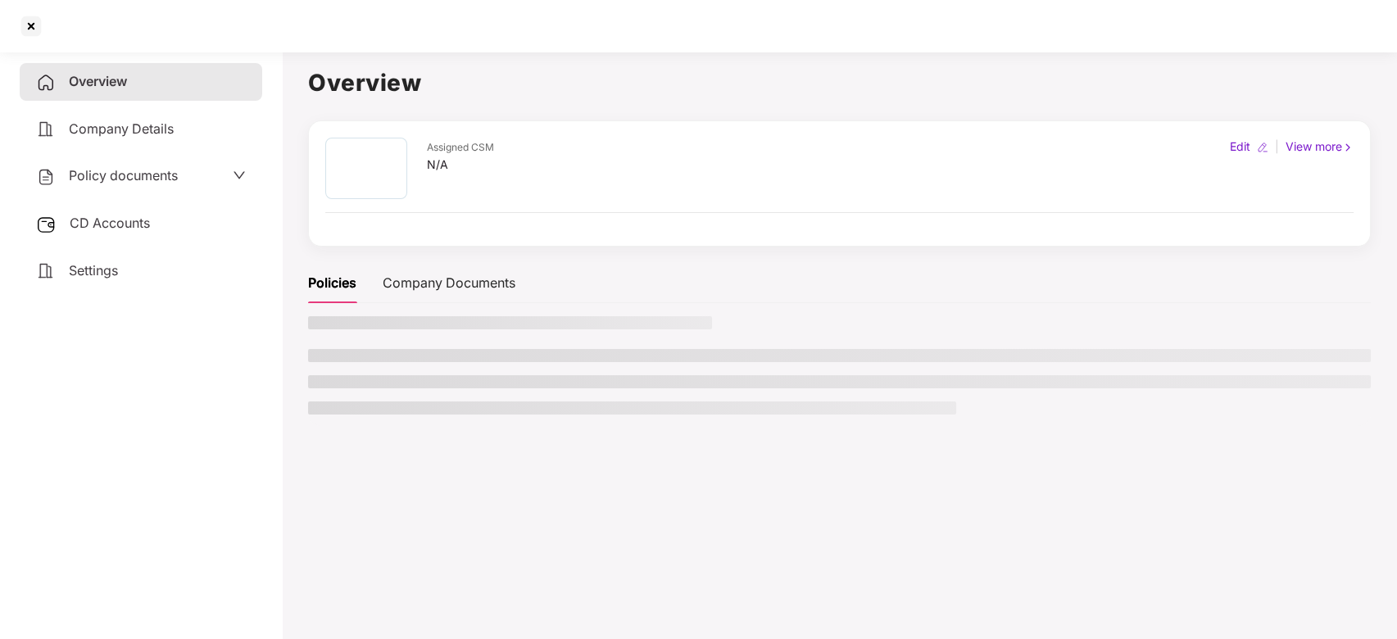
click at [365, 396] on ul at bounding box center [839, 382] width 1062 height 66
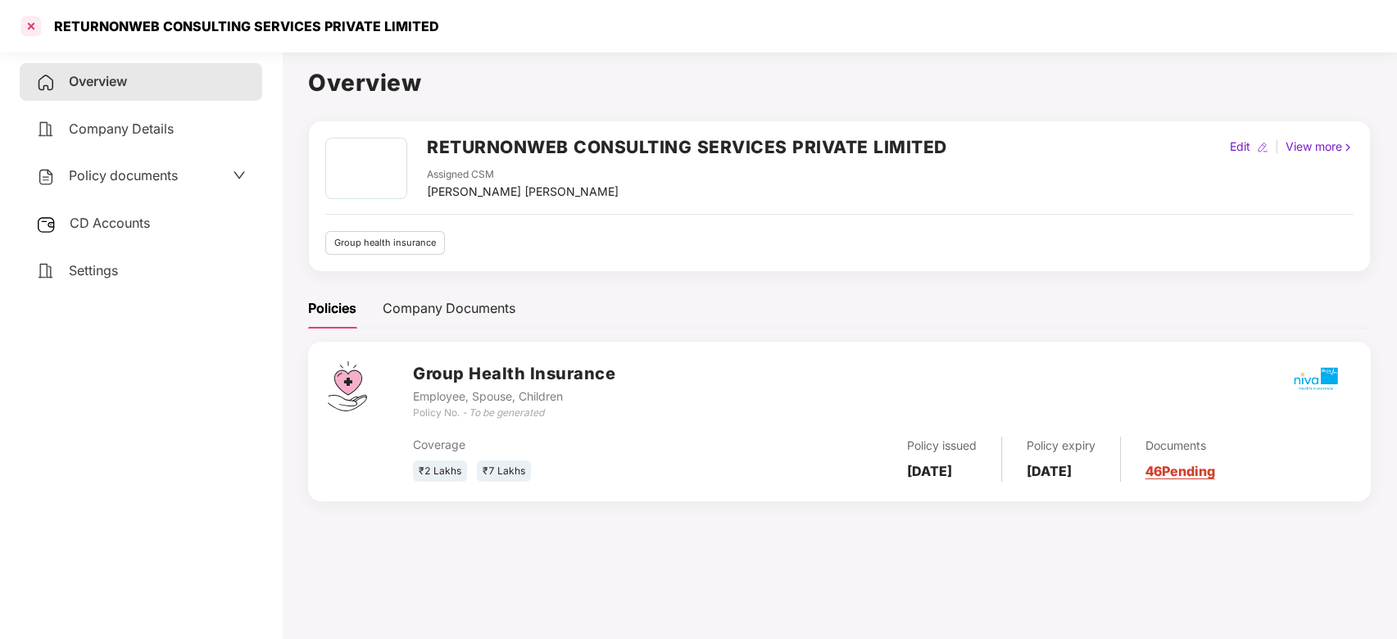
click at [42, 28] on div at bounding box center [31, 26] width 26 height 26
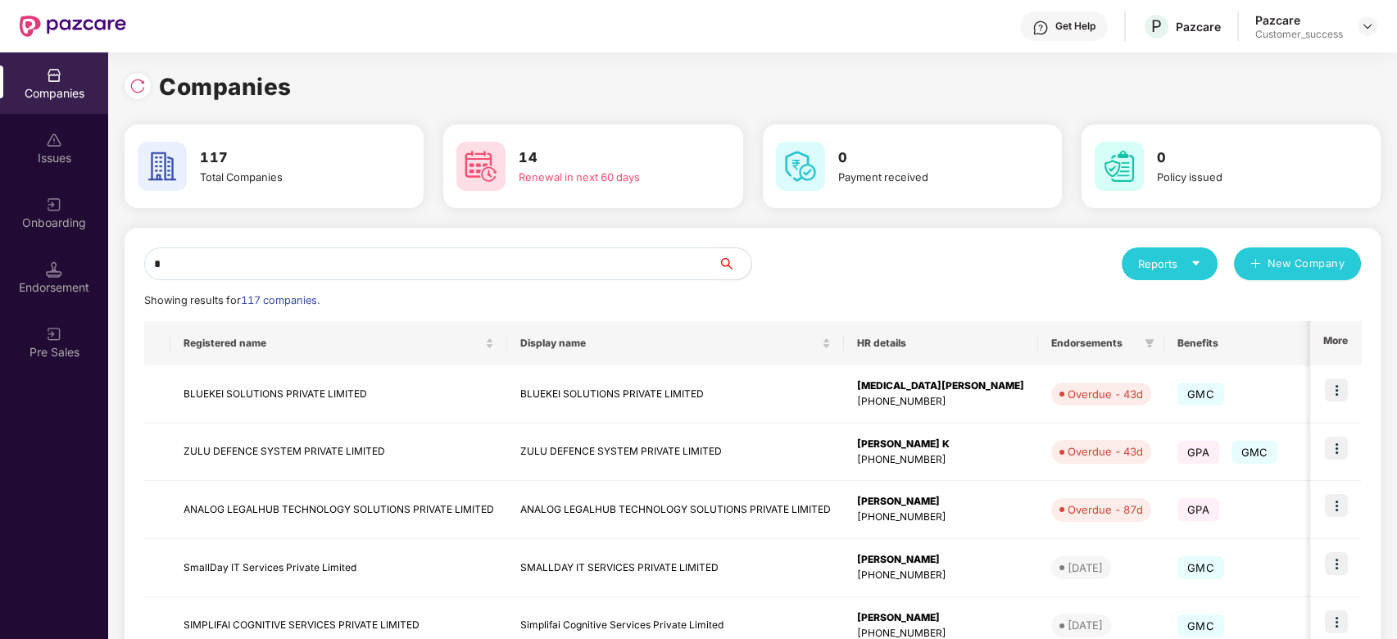
click at [603, 274] on input "*" at bounding box center [431, 263] width 574 height 33
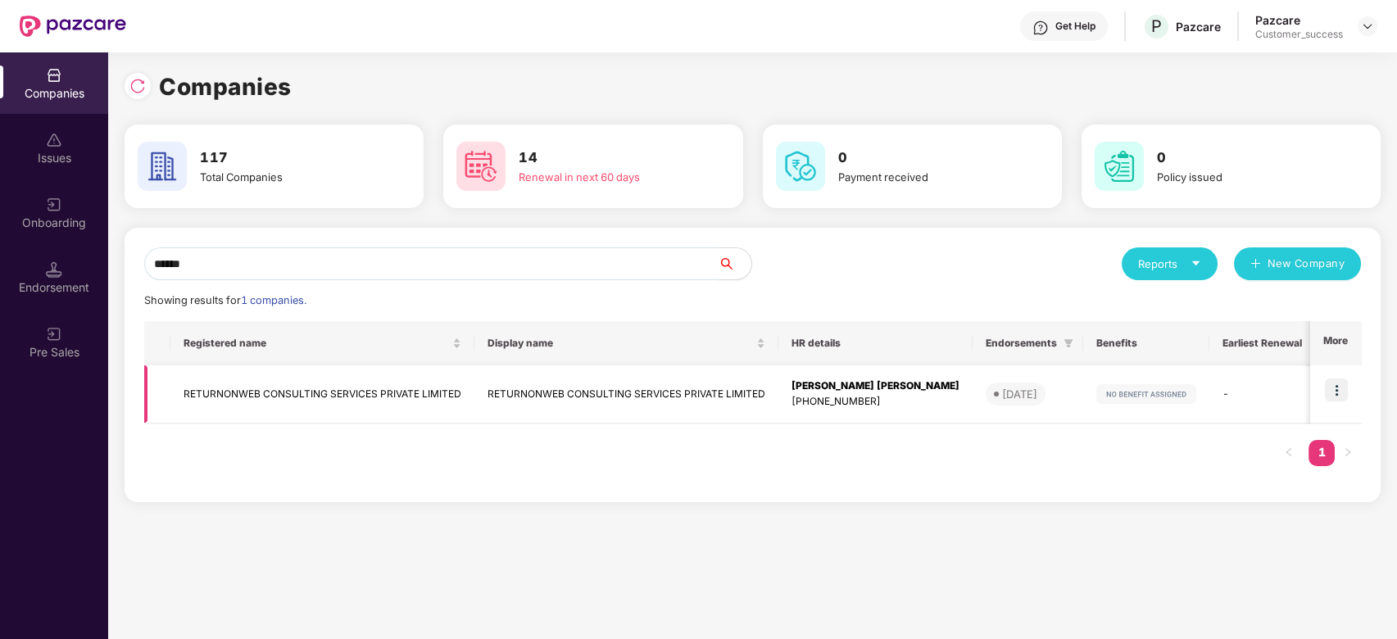
type input "******"
click at [1336, 392] on img at bounding box center [1336, 389] width 23 height 23
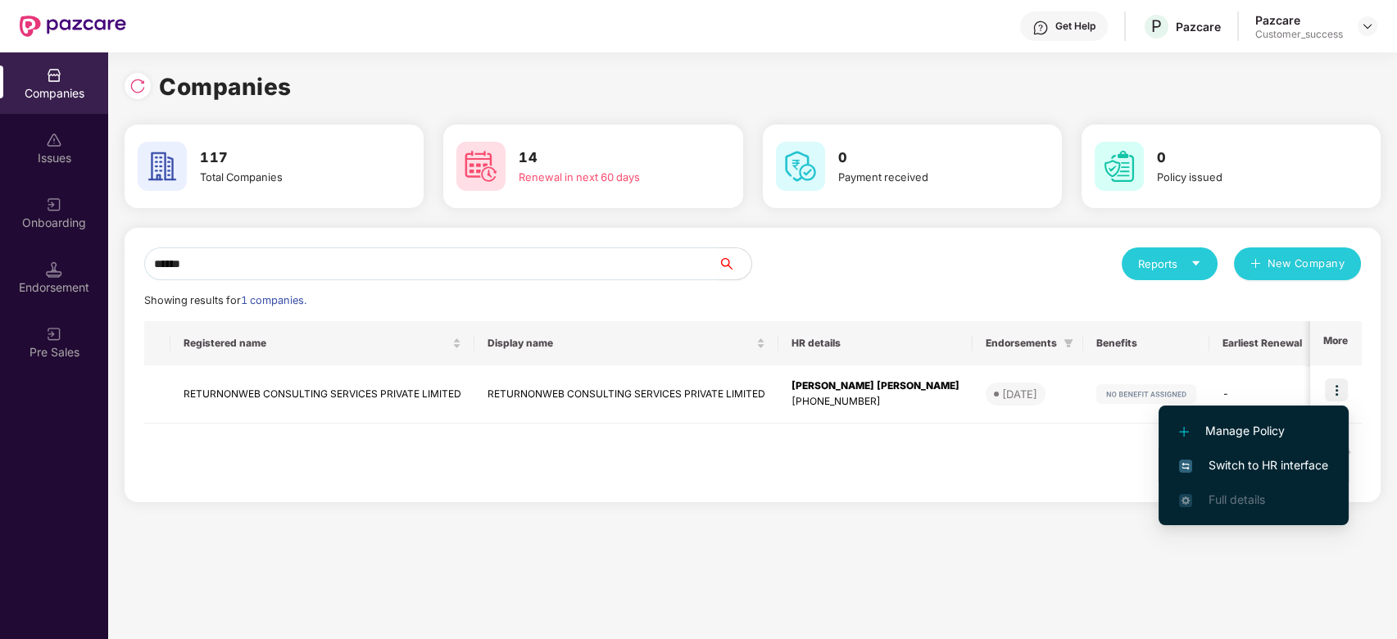
click at [1207, 466] on span "Switch to HR interface" at bounding box center [1253, 465] width 149 height 18
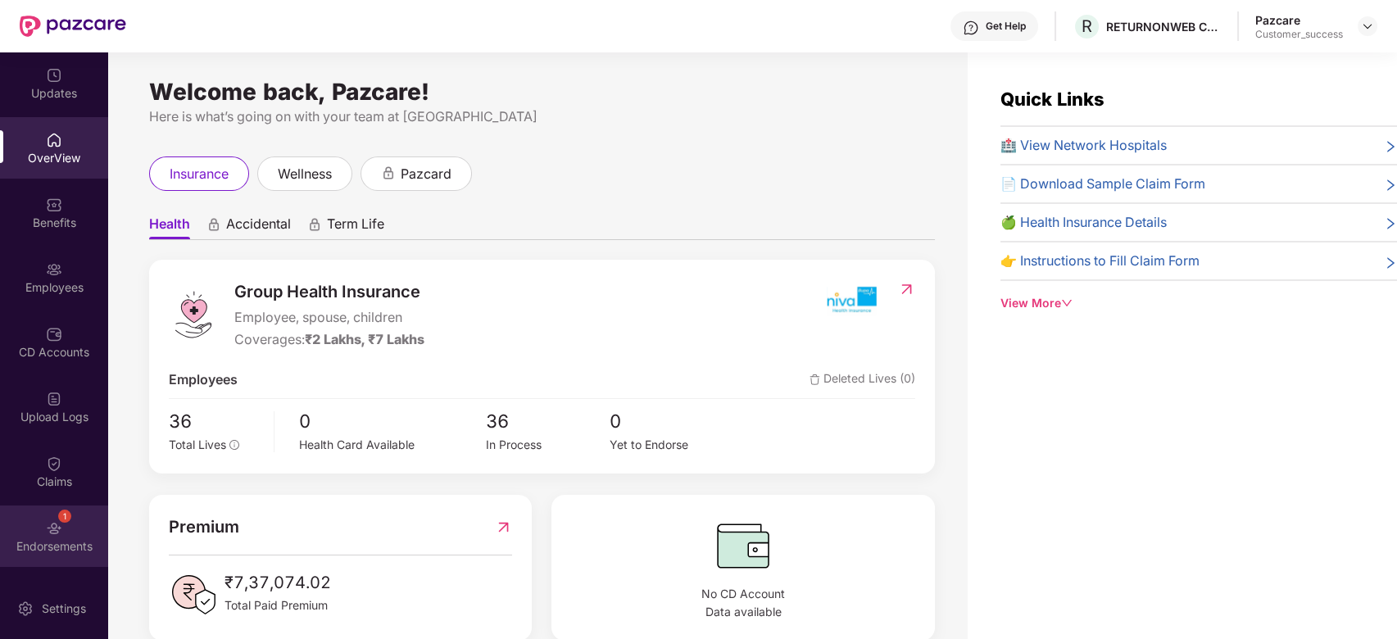
click at [51, 541] on div "Endorsements" at bounding box center [54, 546] width 108 height 16
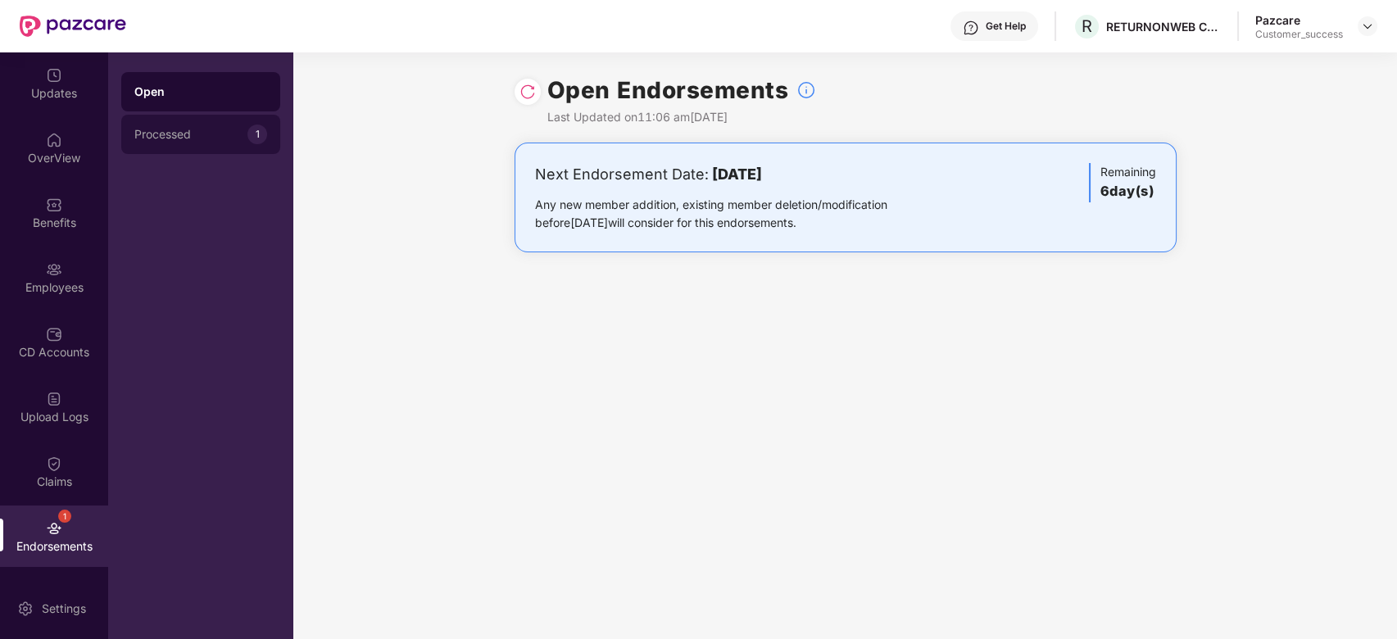
click at [211, 139] on div "Processed" at bounding box center [190, 134] width 113 height 13
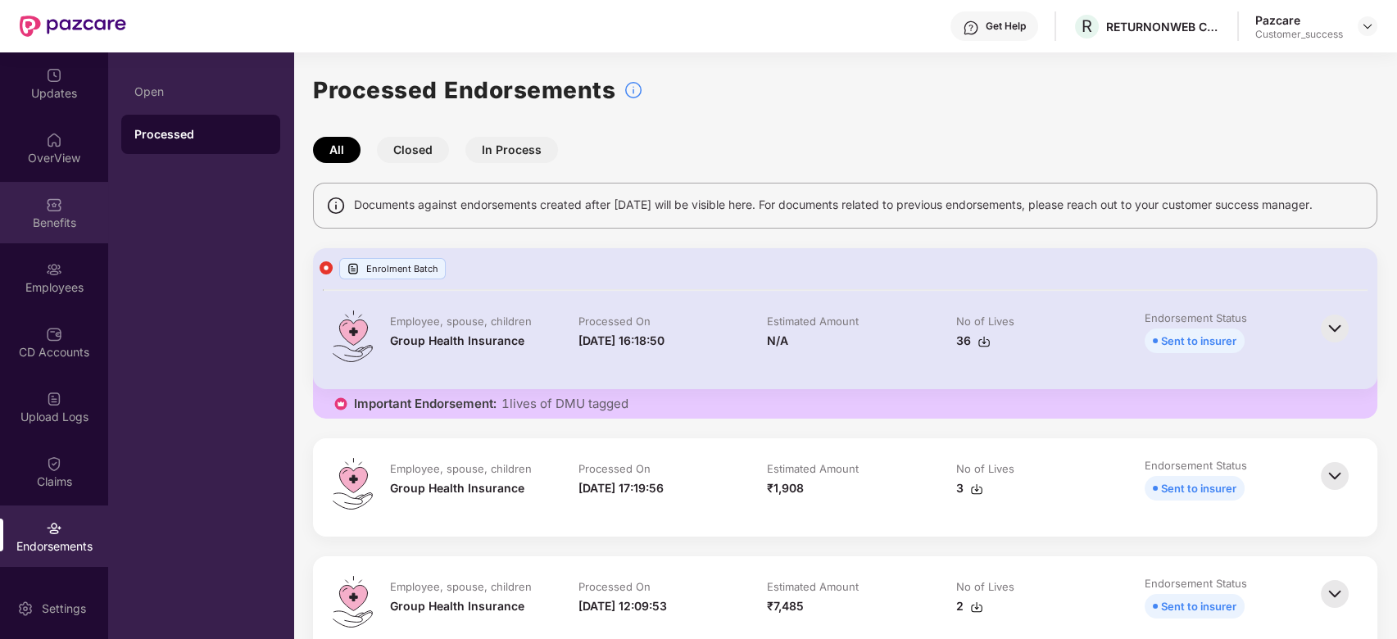
click at [55, 215] on div "Benefits" at bounding box center [54, 223] width 108 height 16
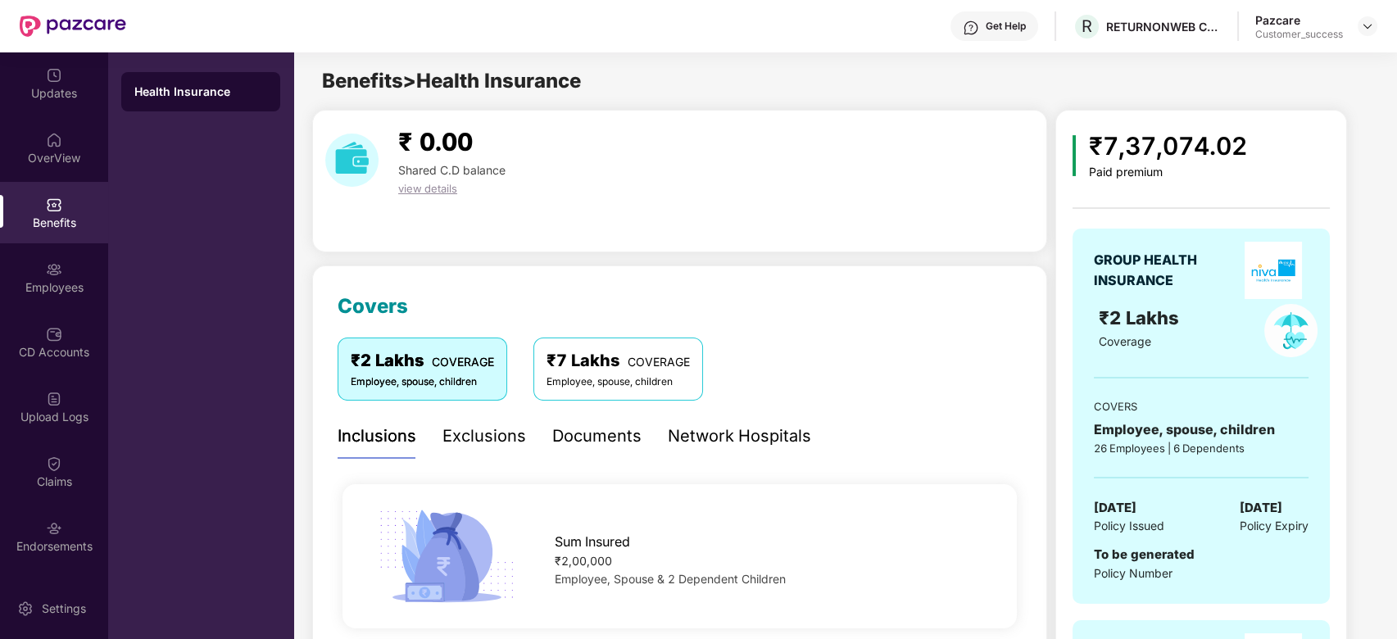
click at [473, 442] on div "Exclusions" at bounding box center [484, 436] width 84 height 25
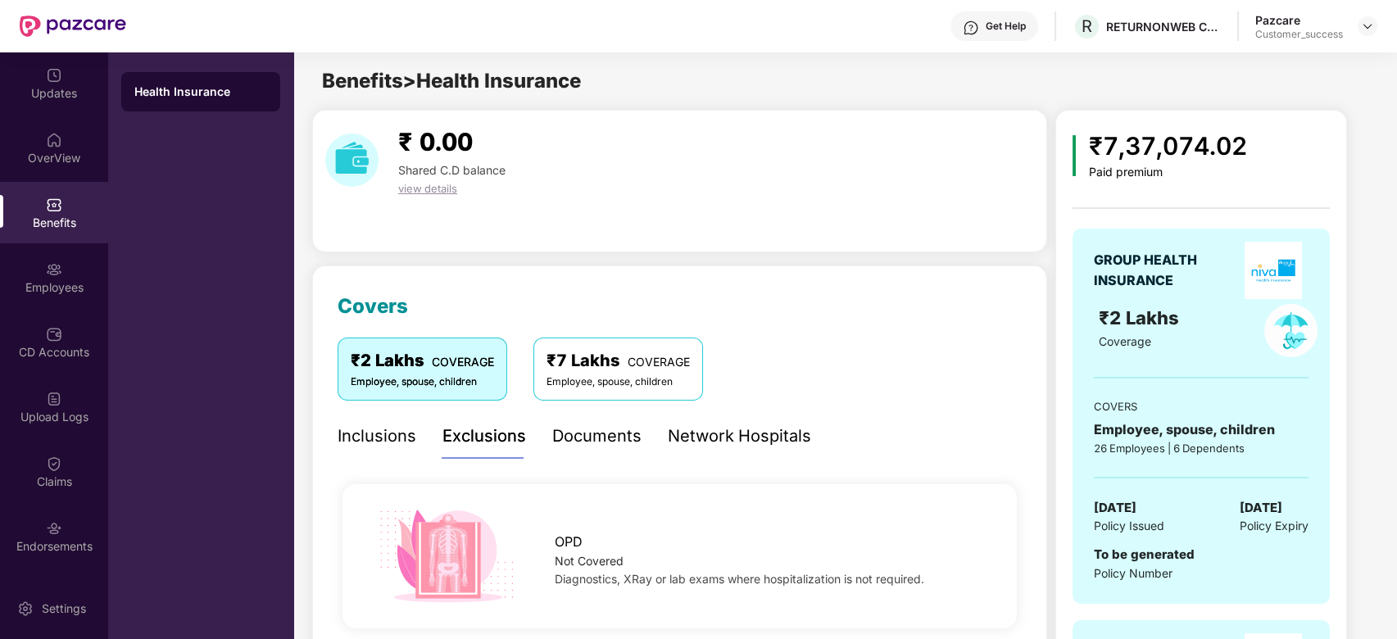
click at [609, 440] on div "Documents" at bounding box center [596, 436] width 89 height 25
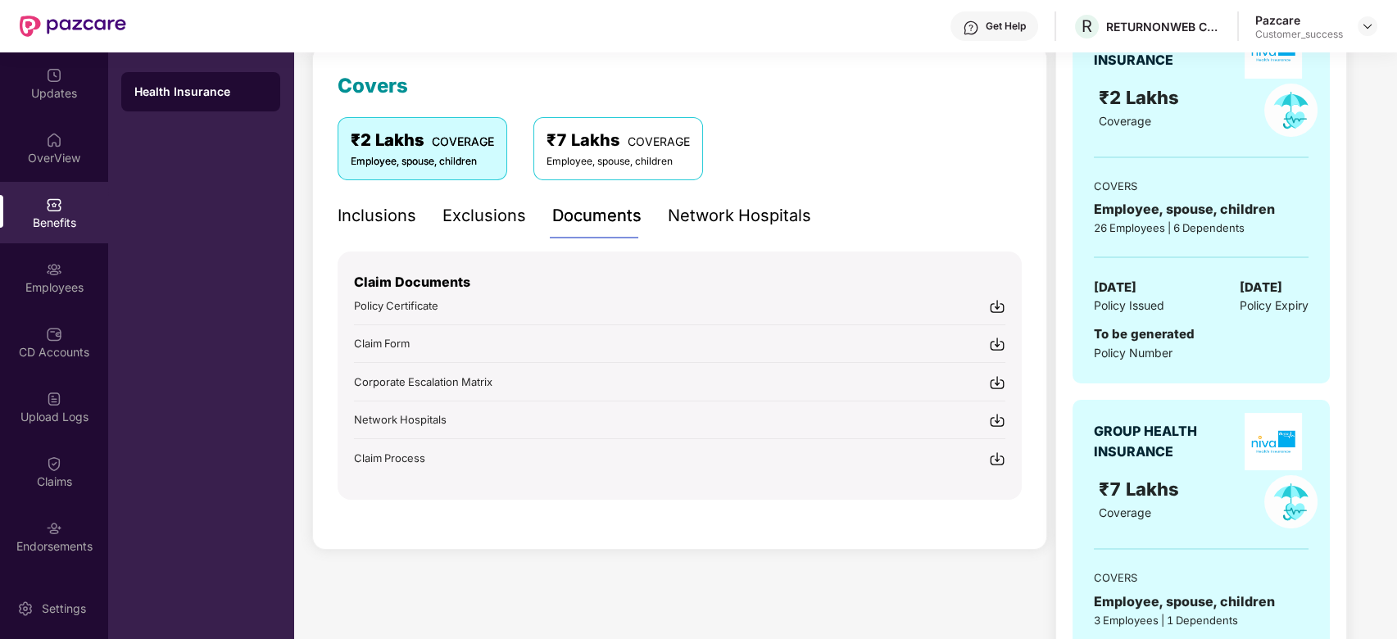
scroll to position [227, 0]
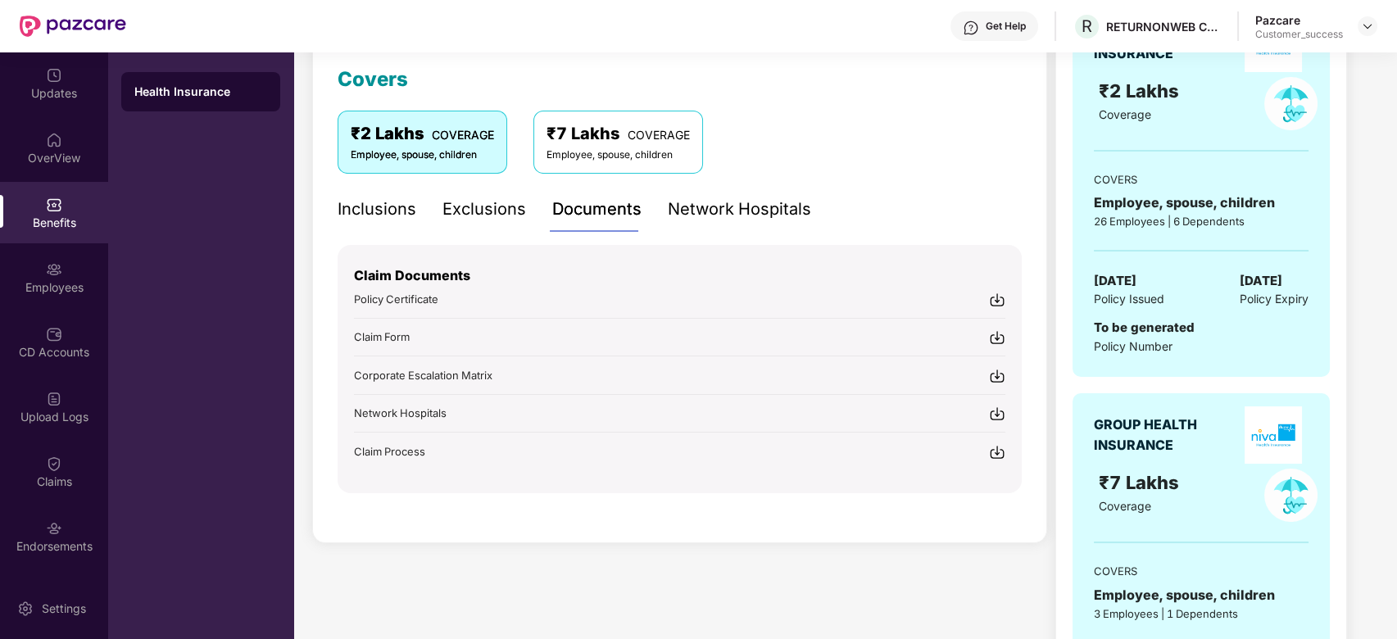
click at [641, 300] on div "Policy Certificate" at bounding box center [679, 298] width 651 height 17
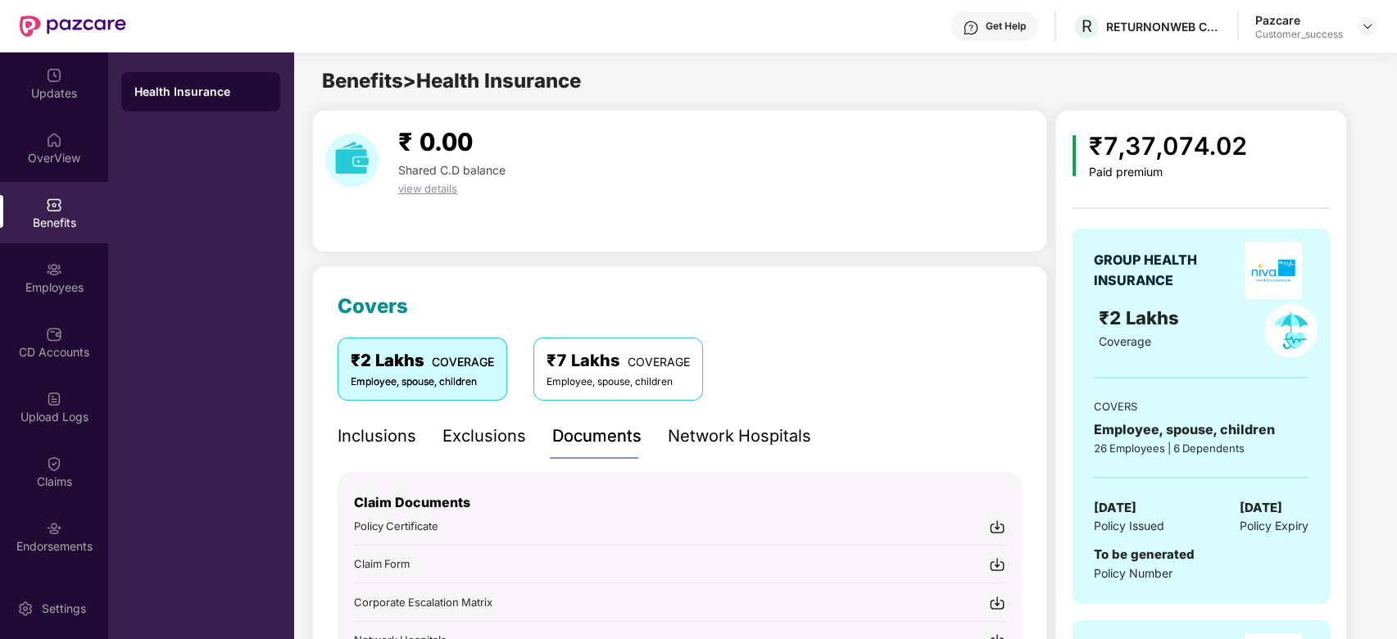
click at [369, 442] on div "Inclusions" at bounding box center [376, 436] width 79 height 25
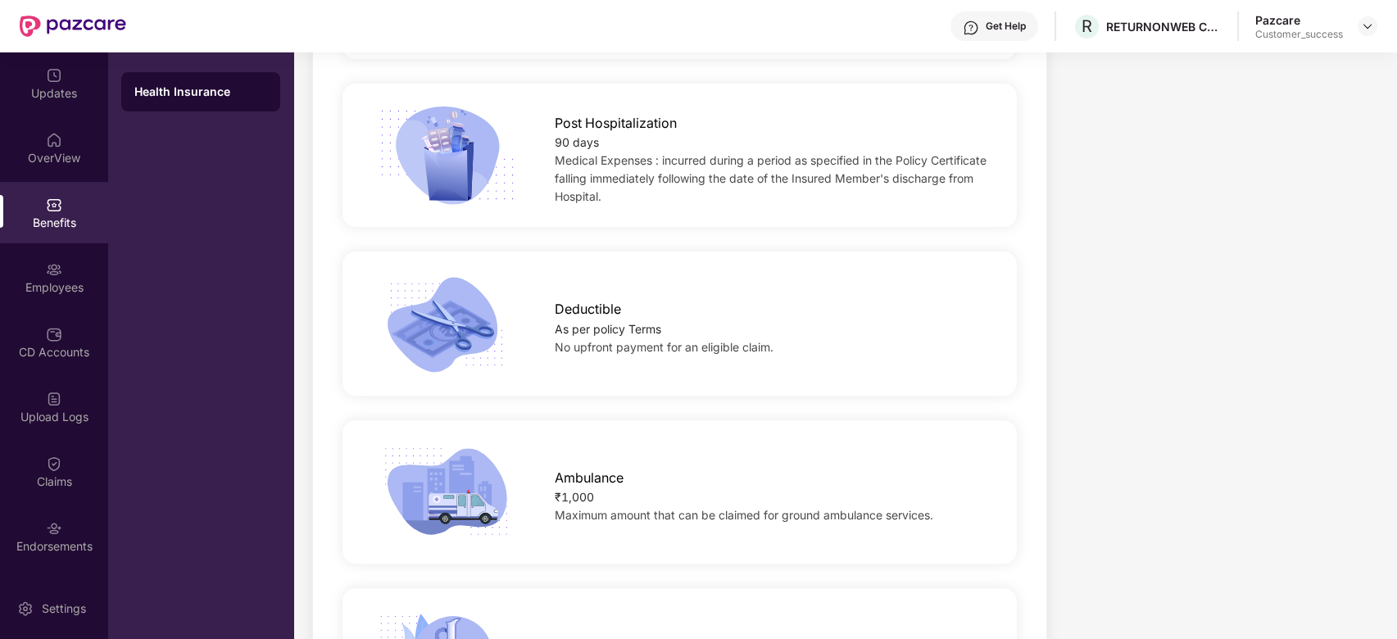
scroll to position [1203, 0]
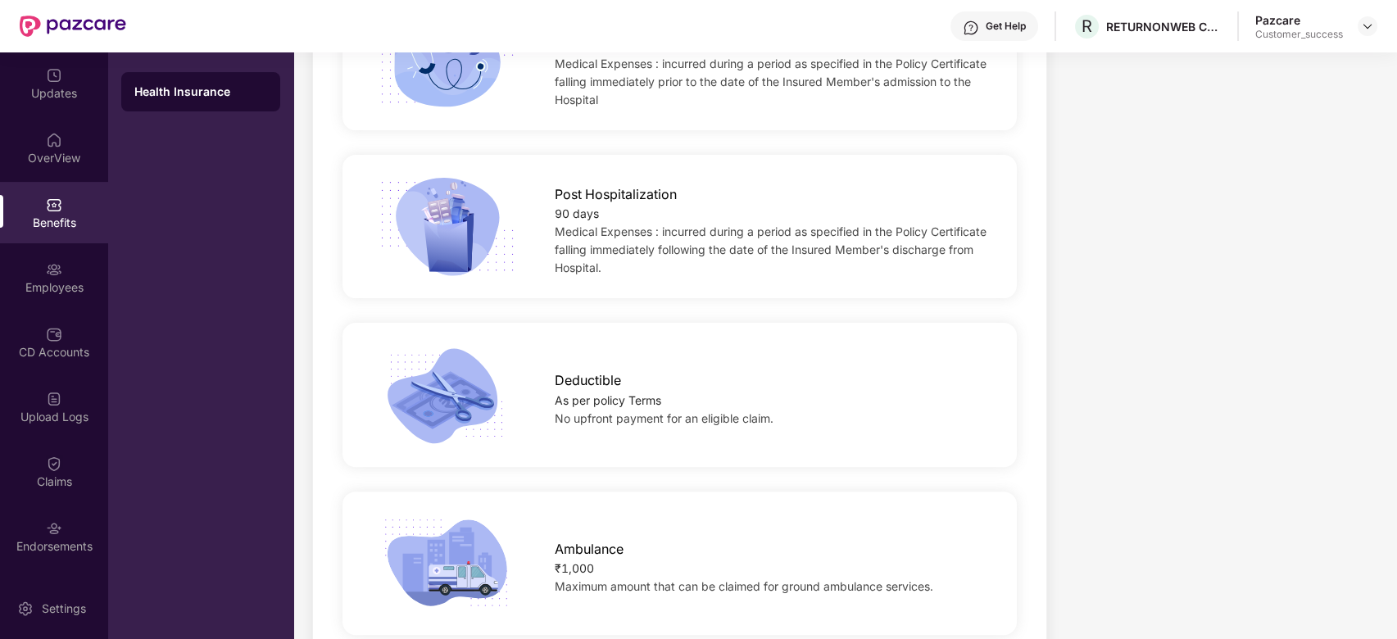
click at [508, 170] on div "Post Hospitalization 90 days Medical Expenses : incurred during a period as spe…" at bounding box center [679, 226] width 674 height 143
drag, startPoint x: 508, startPoint y: 170, endPoint x: 1375, endPoint y: 30, distance: 877.9
click at [1375, 30] on div at bounding box center [1367, 26] width 20 height 20
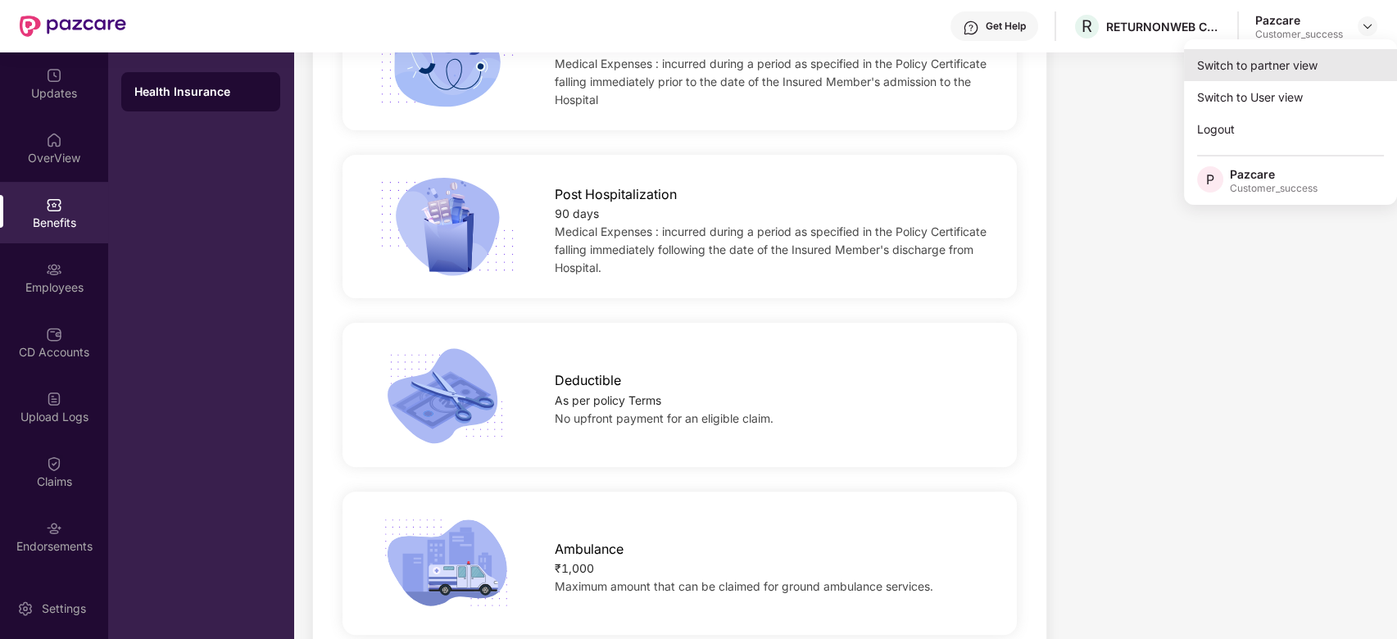
click at [1264, 57] on div "Switch to partner view" at bounding box center [1290, 65] width 213 height 32
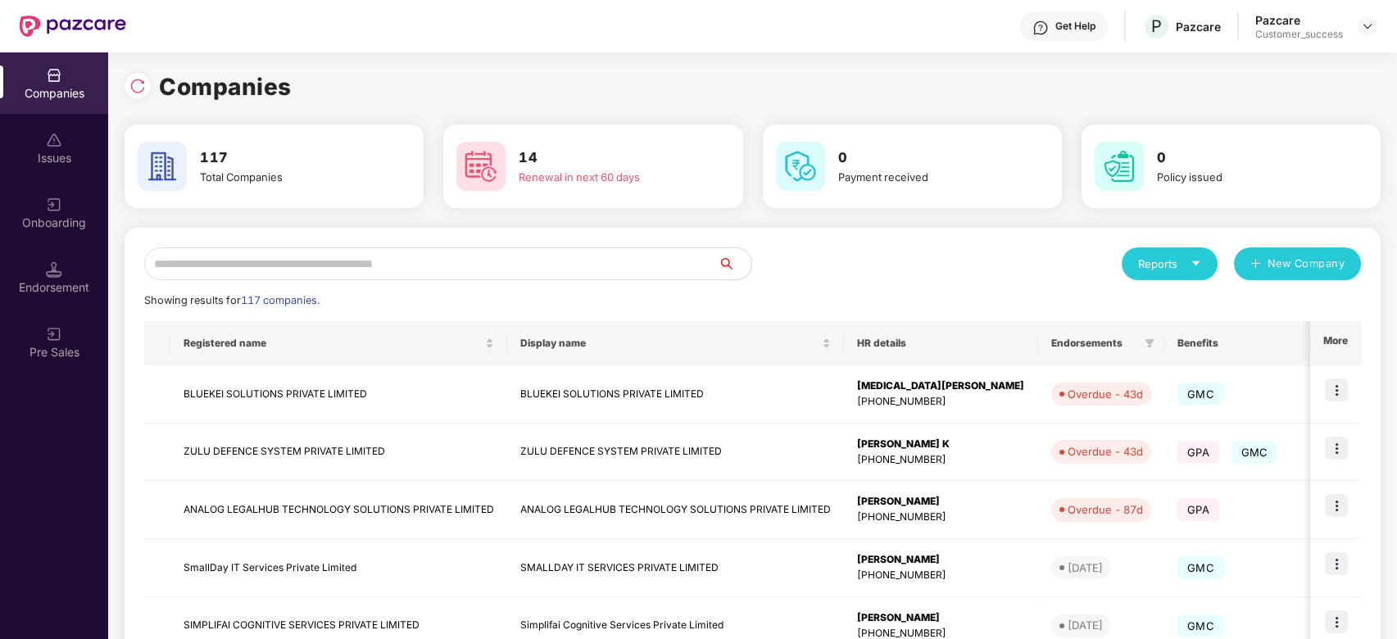
click at [632, 269] on input "text" at bounding box center [431, 263] width 574 height 33
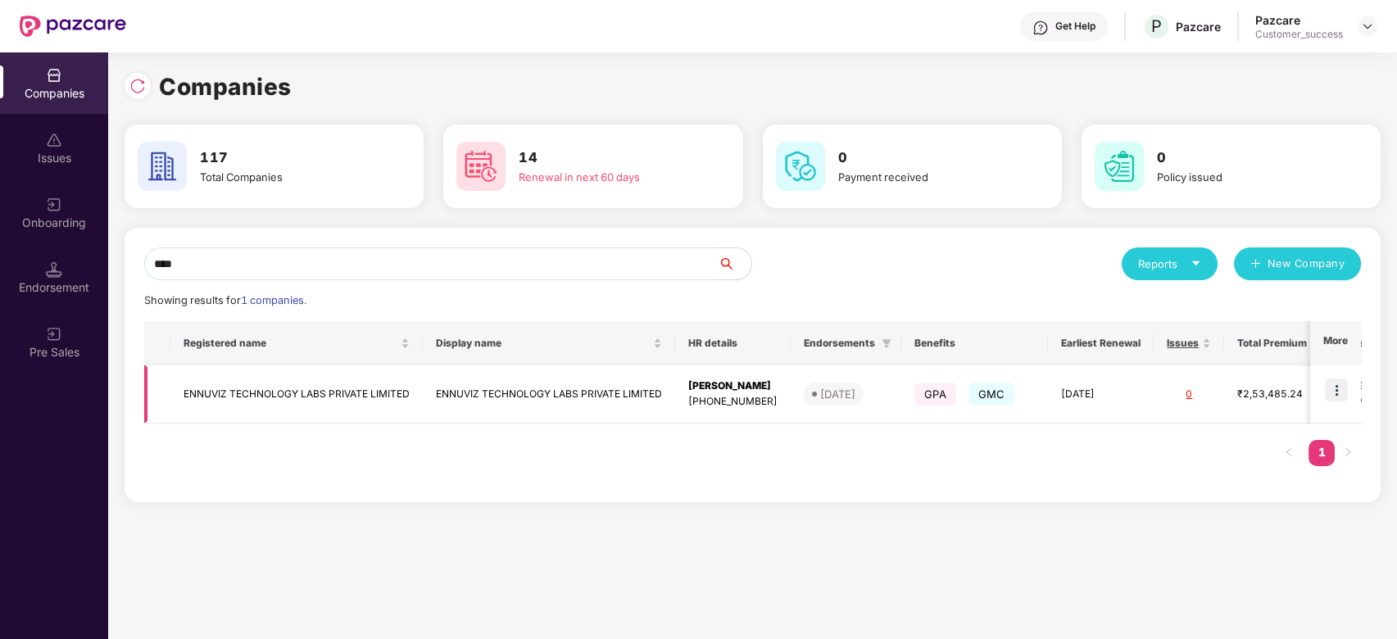
type input "****"
click at [363, 381] on td "ENNUVIZ TECHNOLOGY LABS PRIVATE LIMITED" at bounding box center [296, 394] width 252 height 58
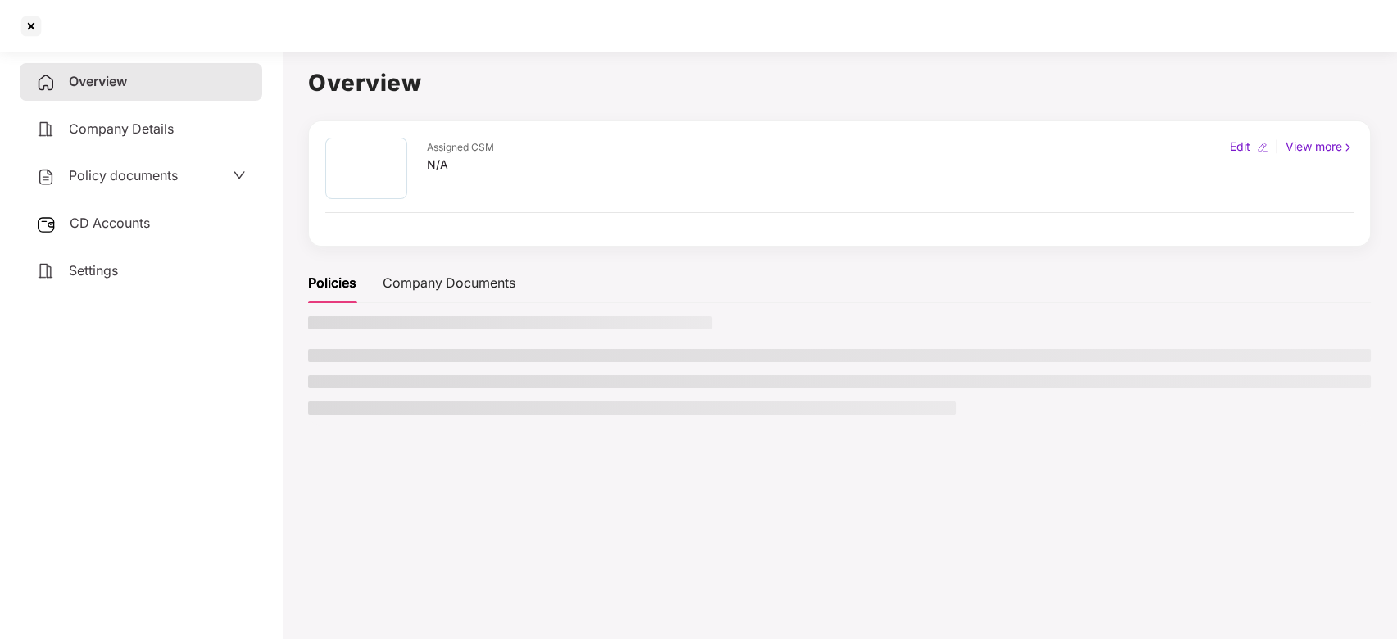
click at [363, 381] on li at bounding box center [839, 381] width 1062 height 13
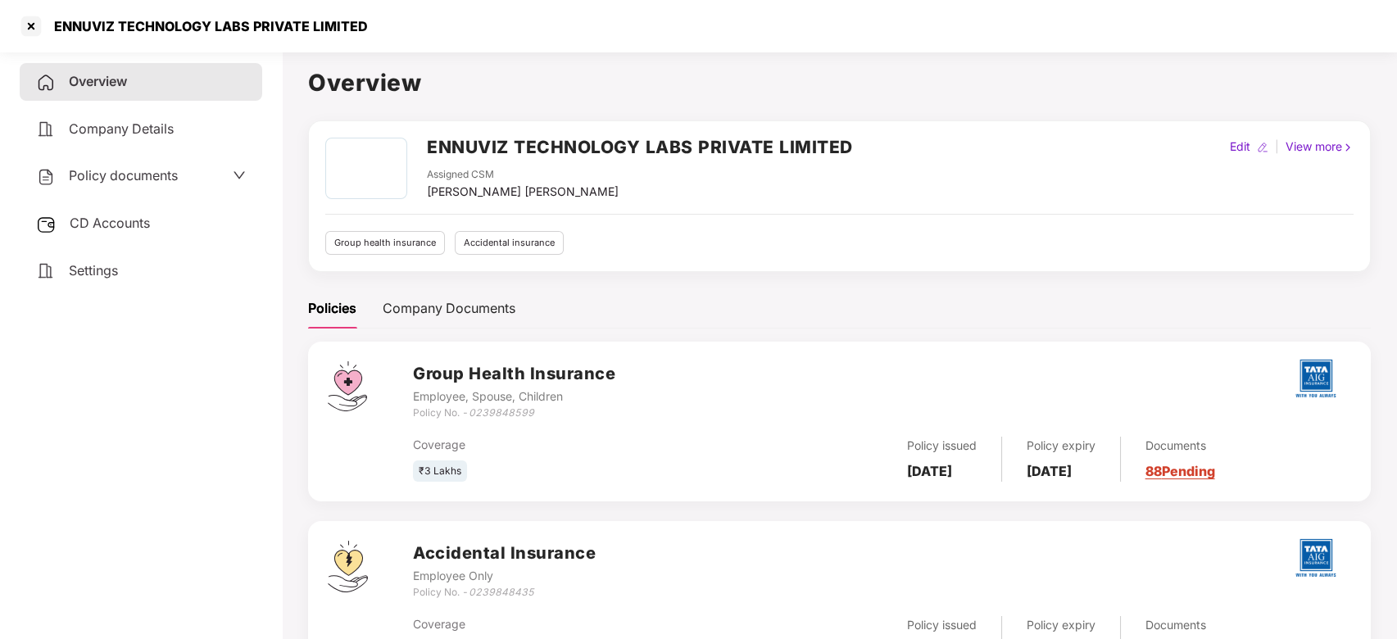
scroll to position [80, 0]
